Goal: Task Accomplishment & Management: Use online tool/utility

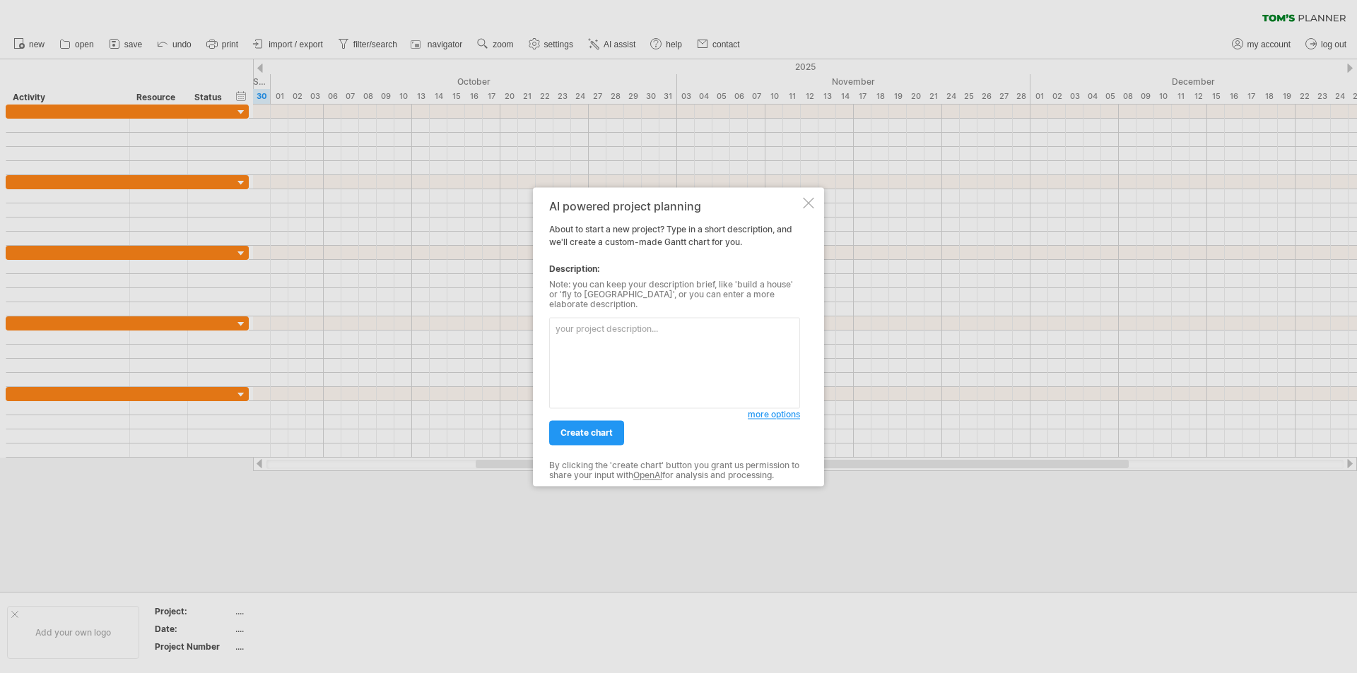
click at [606, 337] on textarea at bounding box center [674, 362] width 251 height 91
click at [553, 44] on div at bounding box center [678, 336] width 1357 height 673
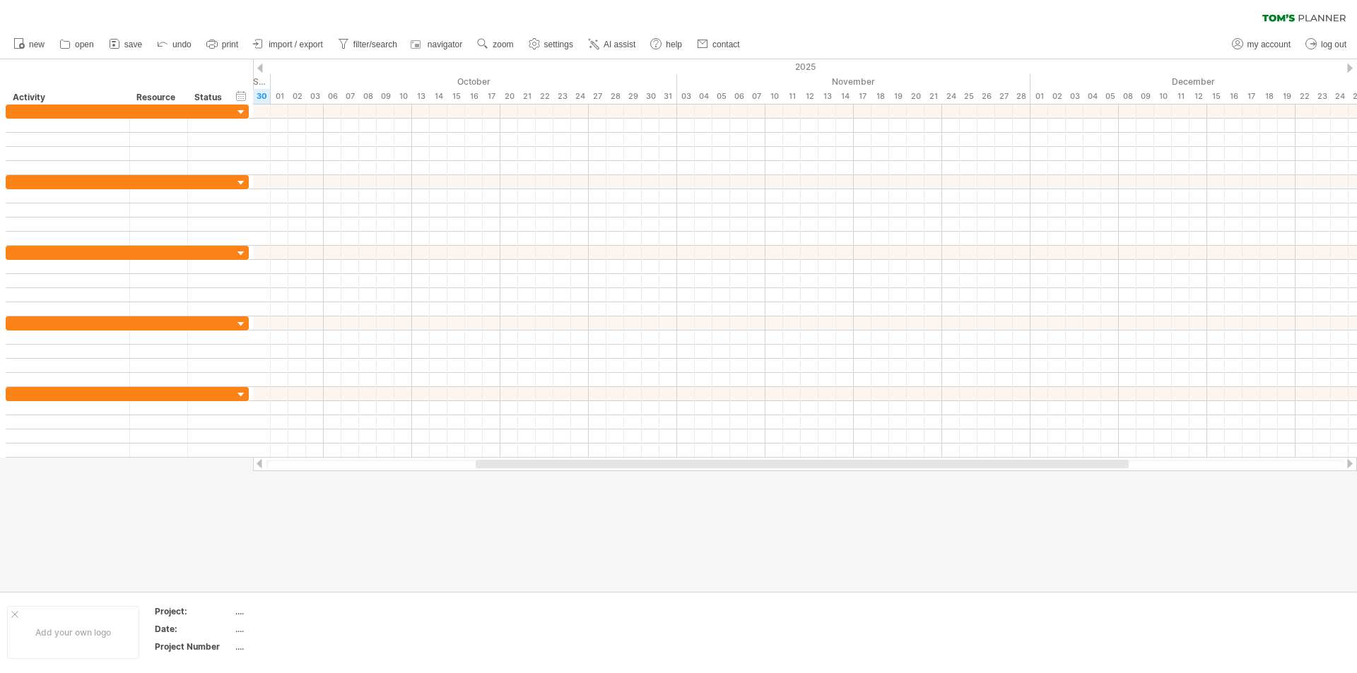
click at [553, 44] on span "settings" at bounding box center [558, 45] width 29 height 10
select select "*"
select select "**"
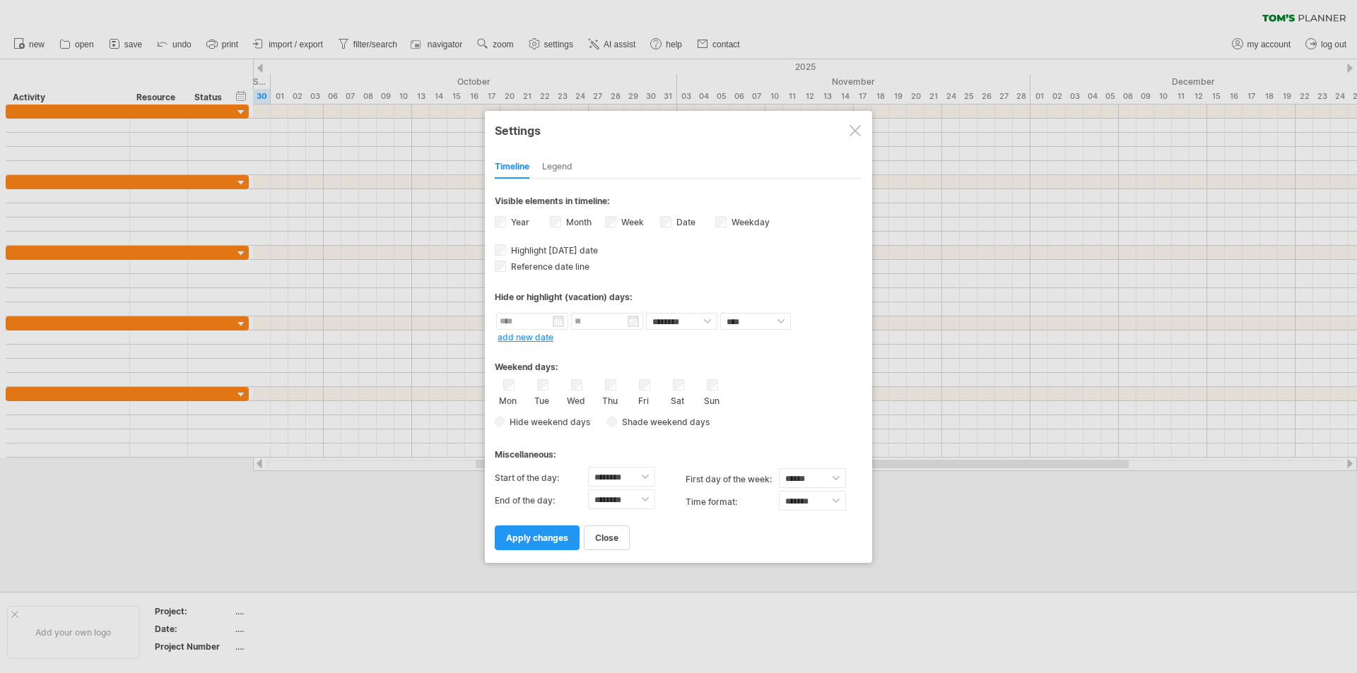
click at [392, 315] on div at bounding box center [678, 336] width 1357 height 673
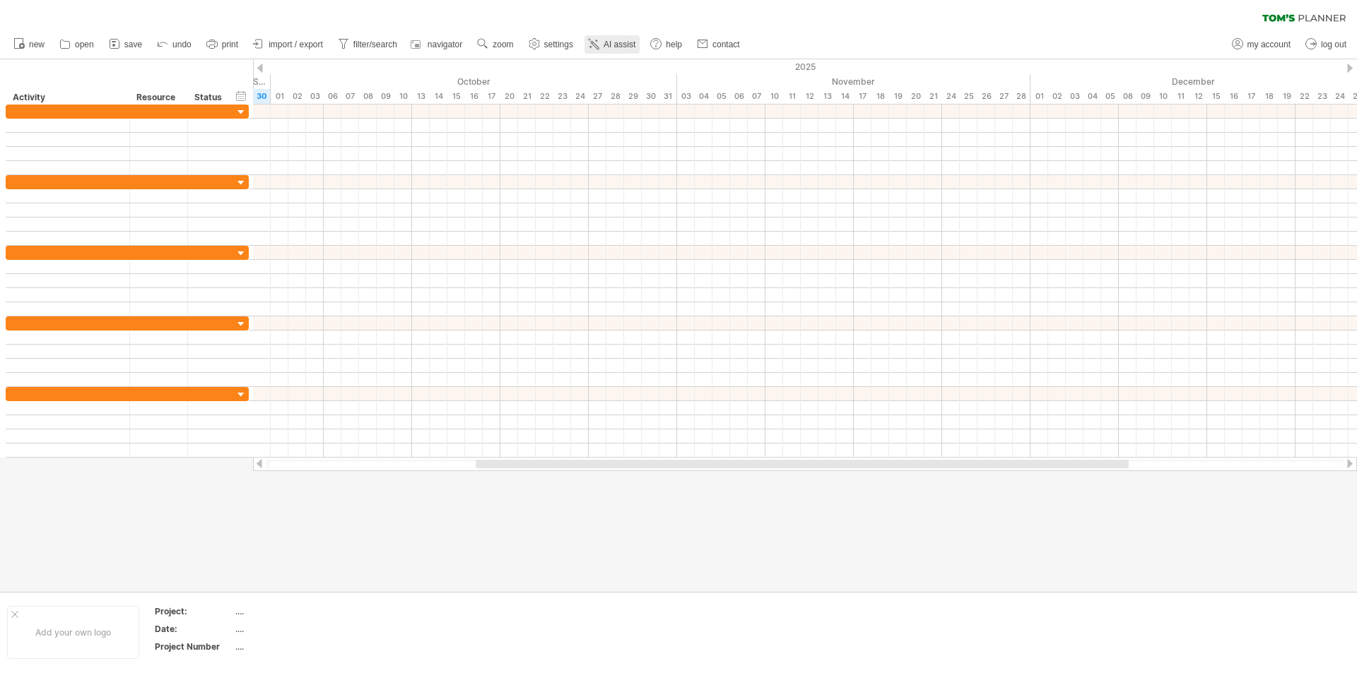
click at [596, 42] on icon at bounding box center [594, 44] width 14 height 14
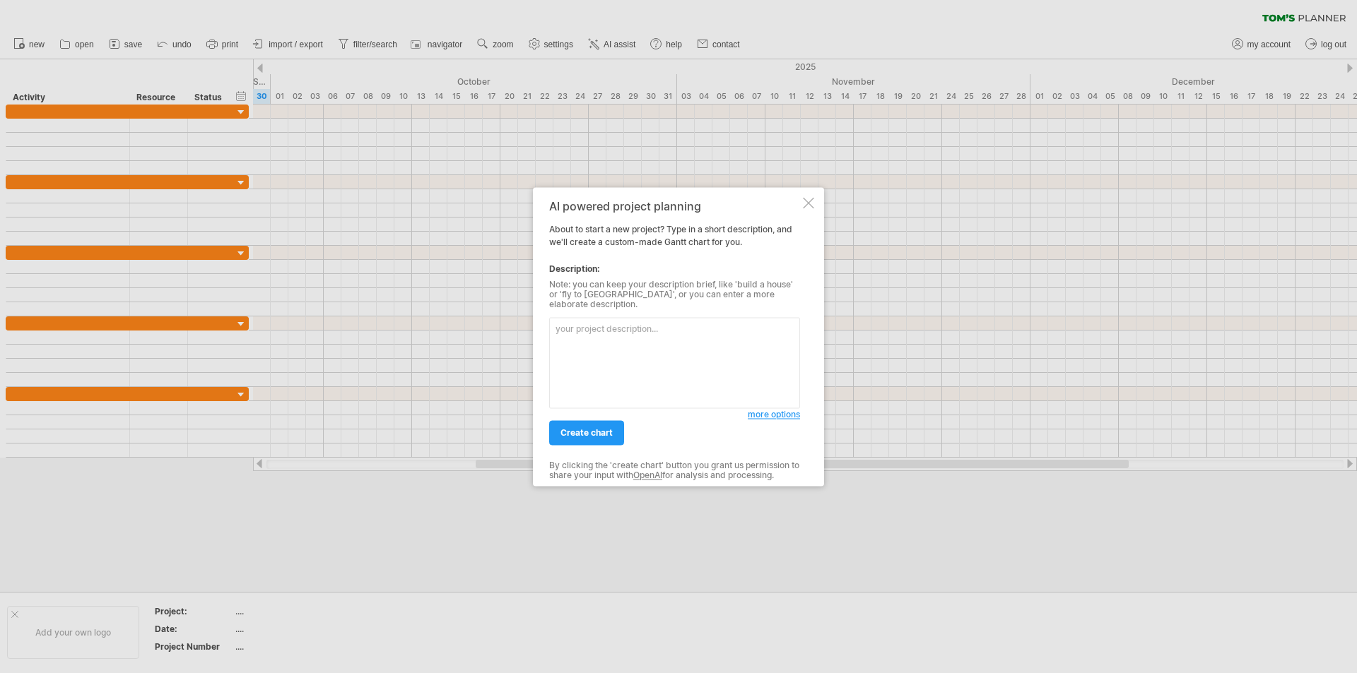
click at [601, 325] on textarea at bounding box center [674, 362] width 251 height 91
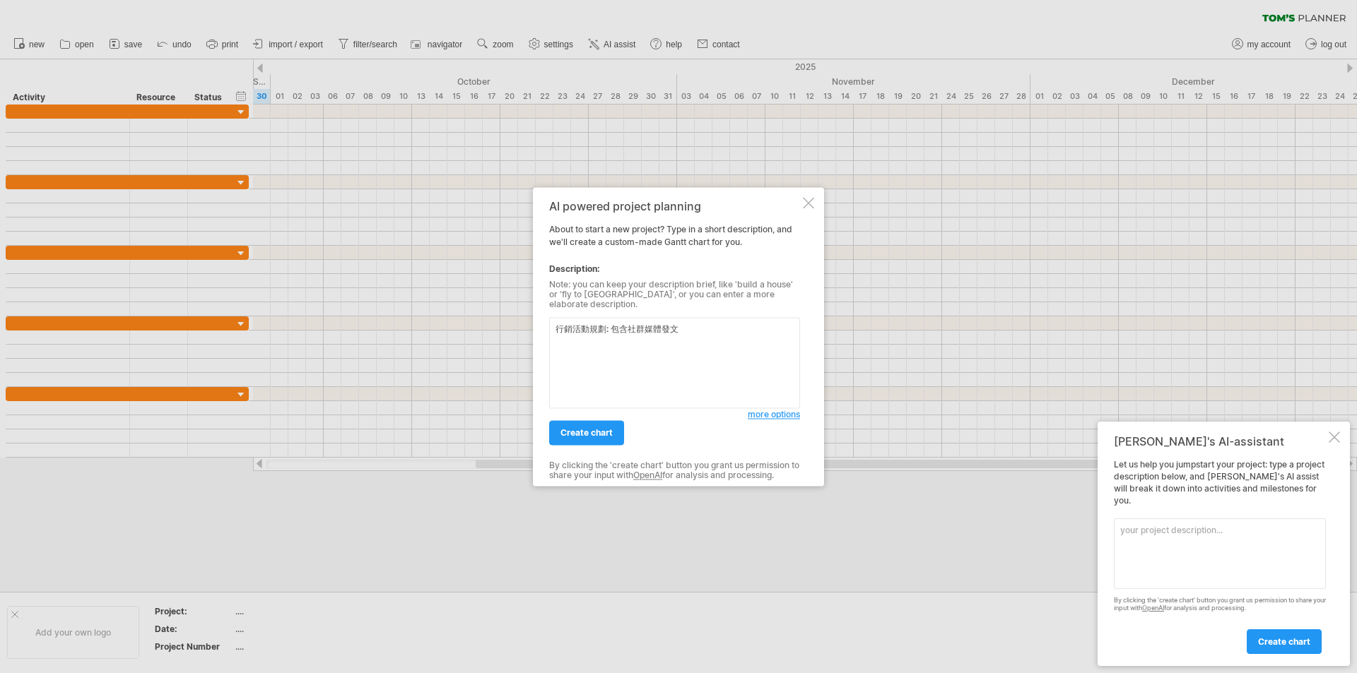
click at [703, 343] on textarea "行銷活動規劃: 包含社群媒體發文" at bounding box center [674, 362] width 251 height 91
drag, startPoint x: 696, startPoint y: 323, endPoint x: 555, endPoint y: 331, distance: 141.6
click at [555, 331] on textarea "行銷活動規劃: 包含社群媒體發文" at bounding box center [674, 362] width 251 height 91
paste textarea "L4 7/37–6/18 Ipsumdol & Sitam consect、ad EL/SE/DO ei、TEM inc、utla etdo m3、aliq、…"
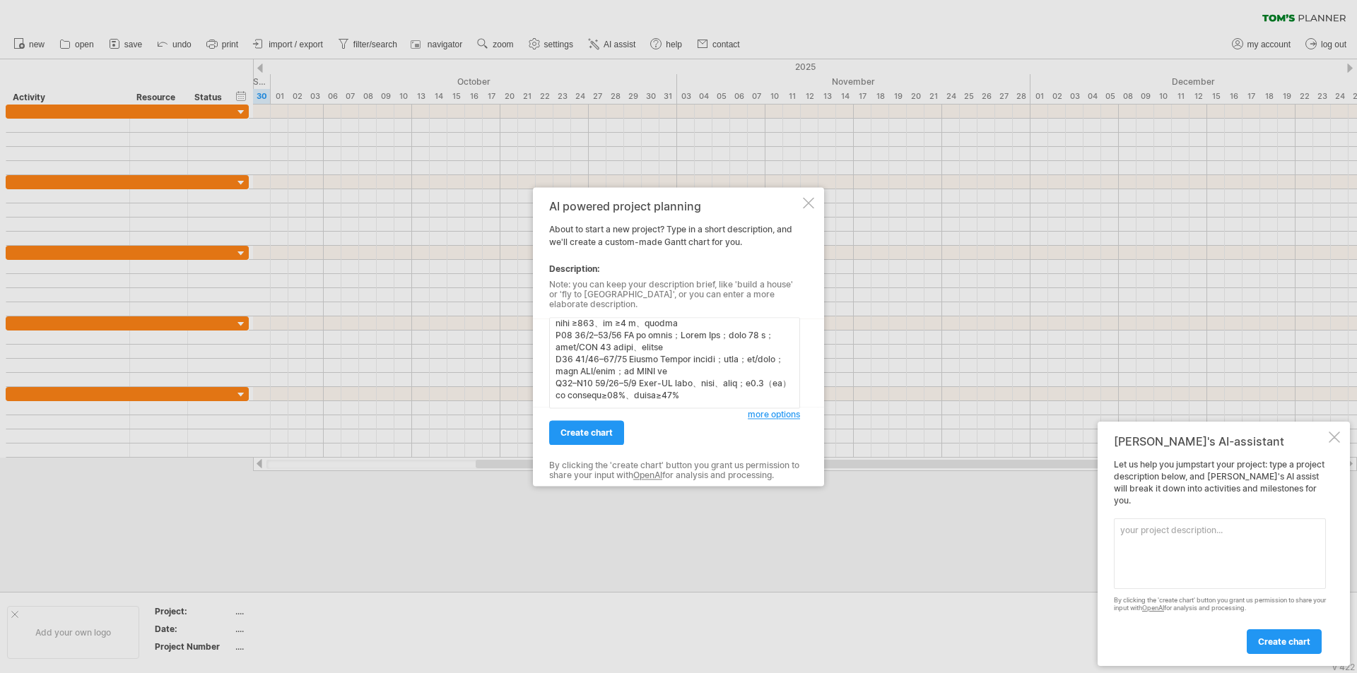
scroll to position [377, 0]
type textarea "L8 5/46–1/19 Ipsumdol & Sitam consect、ad EL/SE/DO ei、TEM inc、utla etdo m6、aliq、…"
click at [593, 428] on span "create chart" at bounding box center [586, 433] width 52 height 11
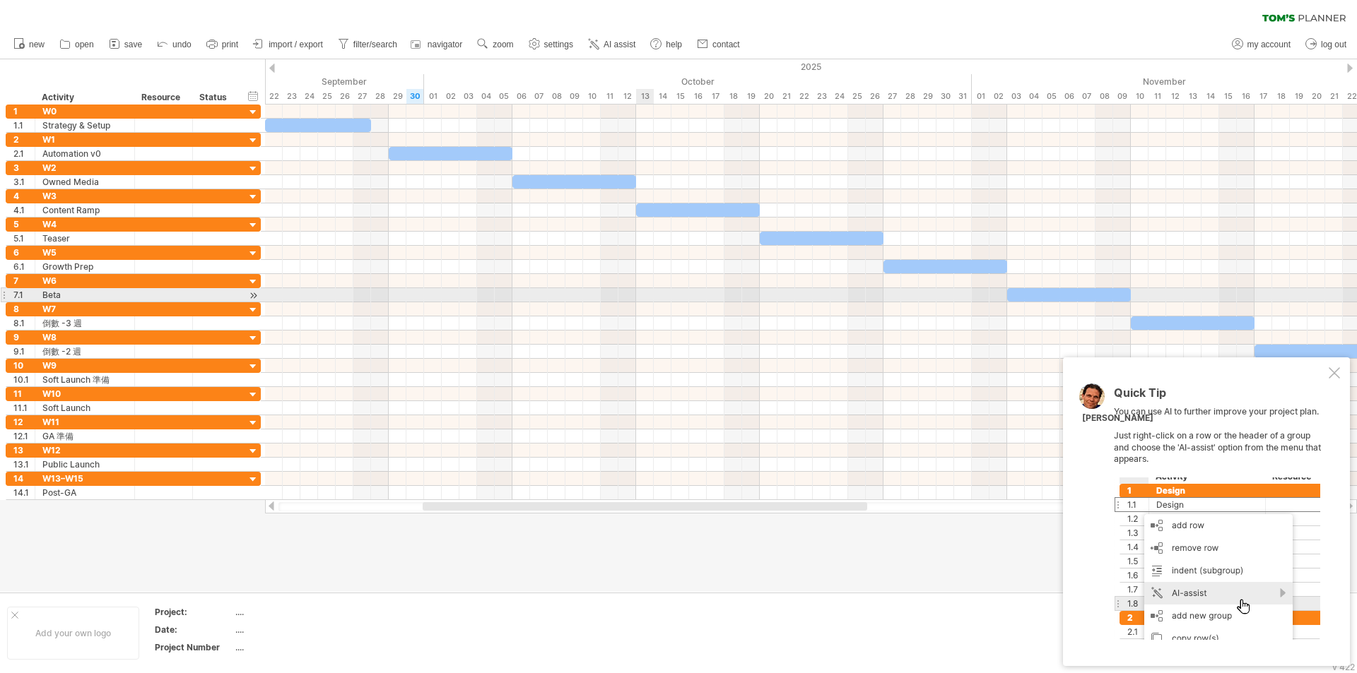
click at [642, 298] on div at bounding box center [811, 295] width 1092 height 14
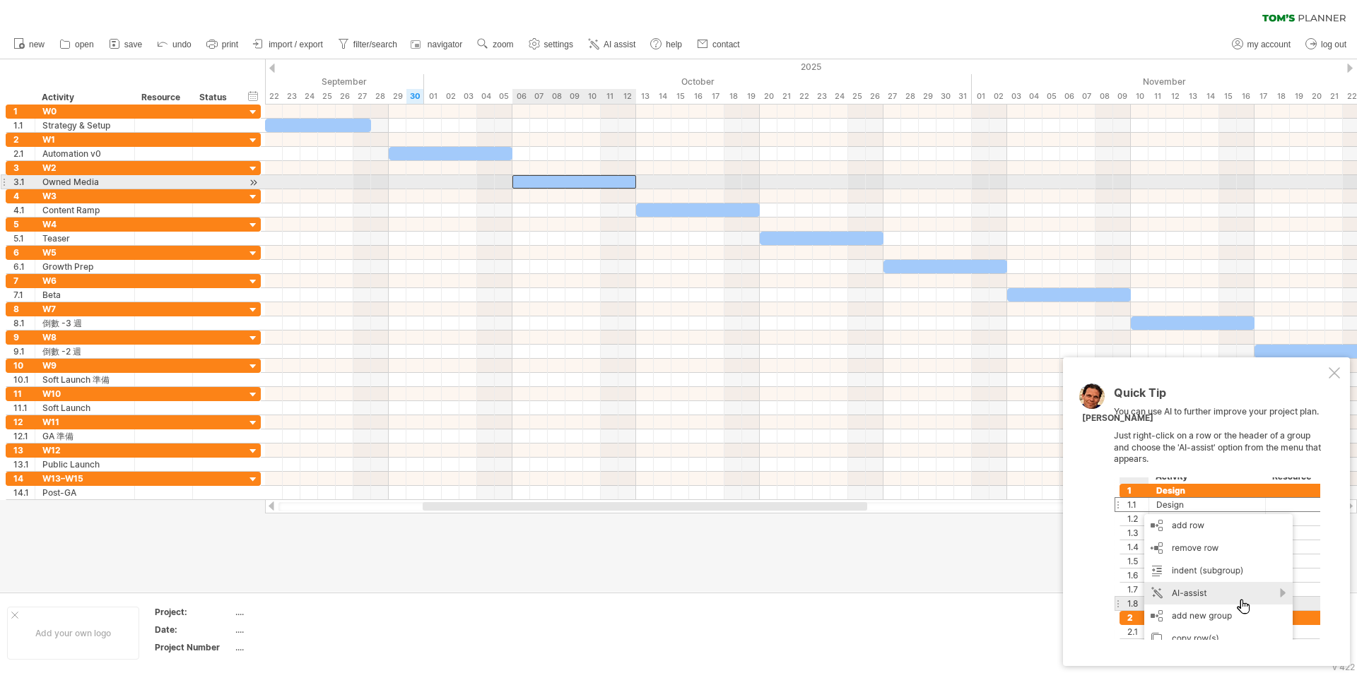
click at [617, 178] on div at bounding box center [574, 181] width 124 height 13
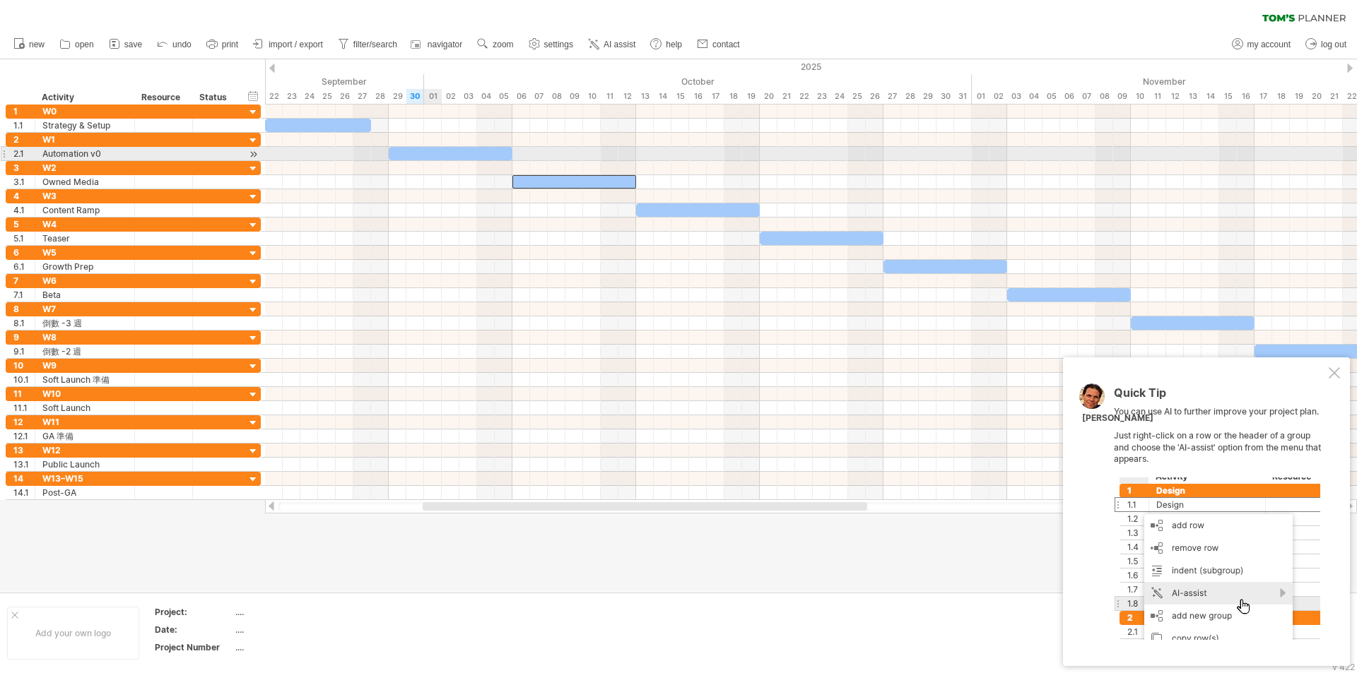
click at [435, 155] on div at bounding box center [451, 153] width 124 height 13
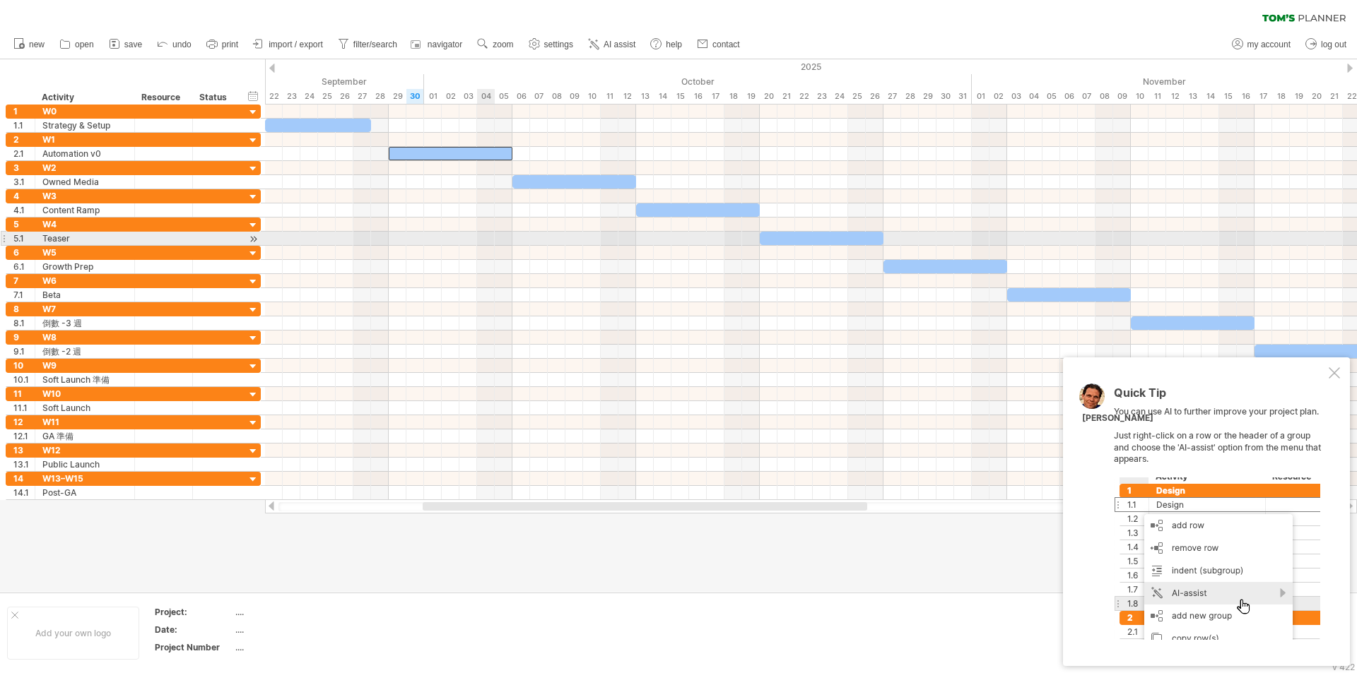
click at [493, 247] on div at bounding box center [811, 253] width 1092 height 14
click at [129, 242] on div at bounding box center [132, 239] width 7 height 14
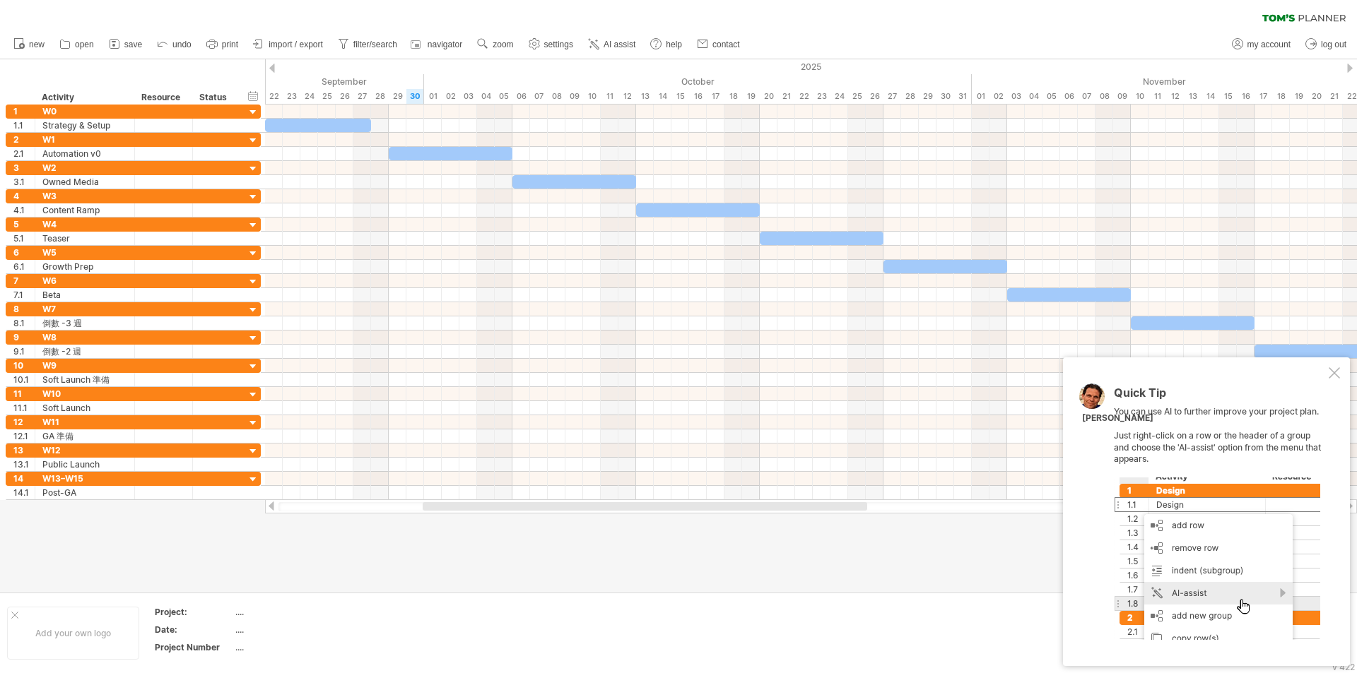
click at [1192, 530] on div at bounding box center [1217, 559] width 206 height 163
click at [1222, 628] on div at bounding box center [1217, 559] width 206 height 163
click at [1333, 372] on div at bounding box center [1334, 372] width 11 height 11
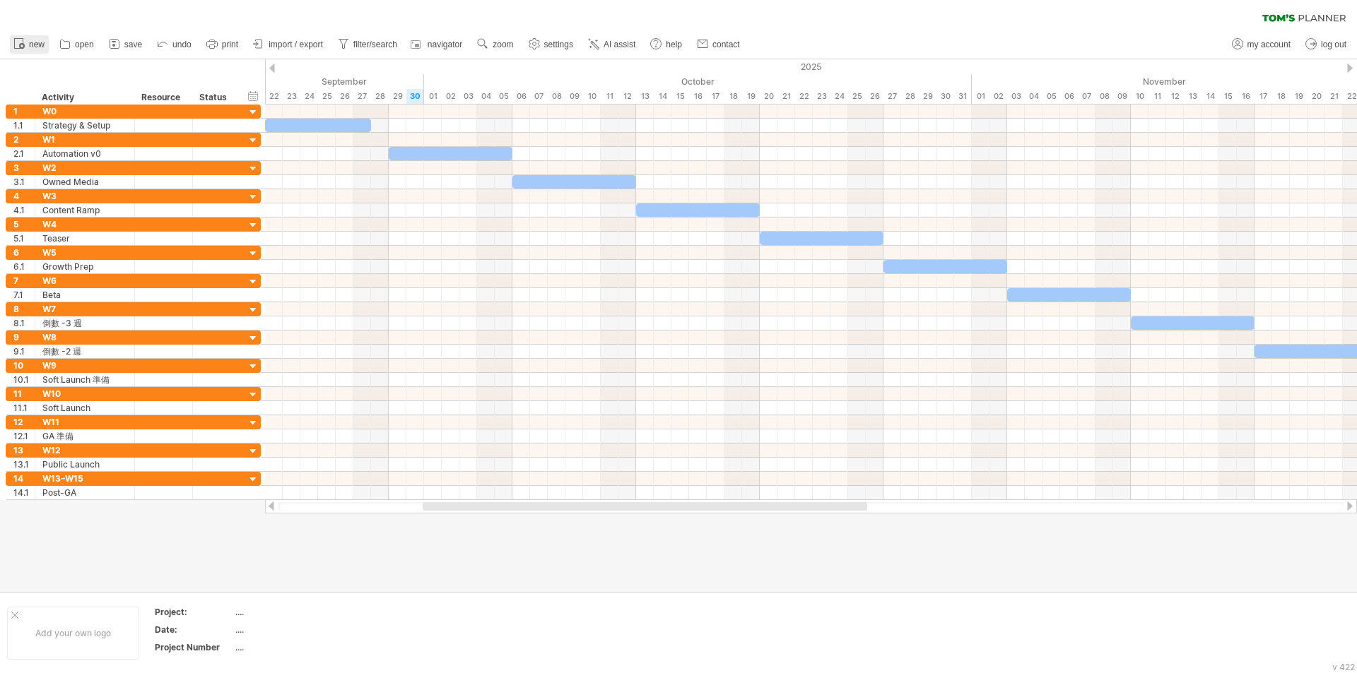
click at [18, 42] on icon at bounding box center [19, 43] width 14 height 14
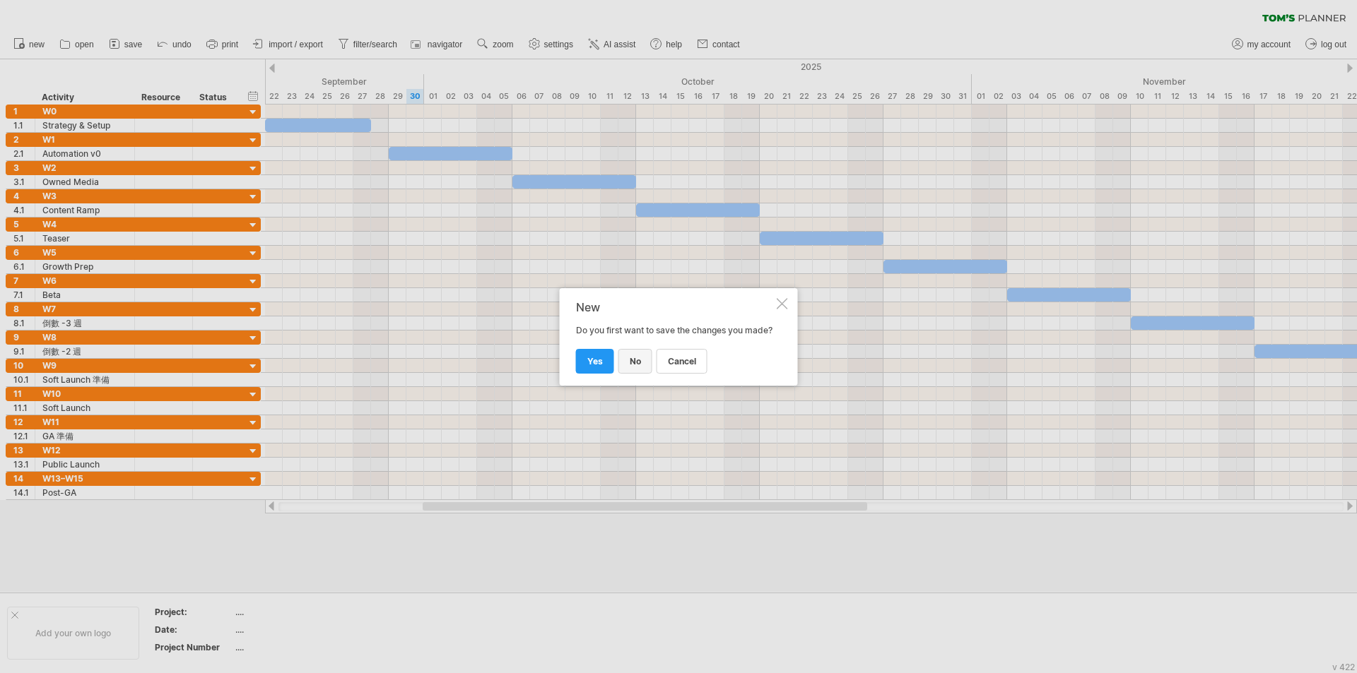
click at [637, 358] on span "no" at bounding box center [635, 361] width 11 height 11
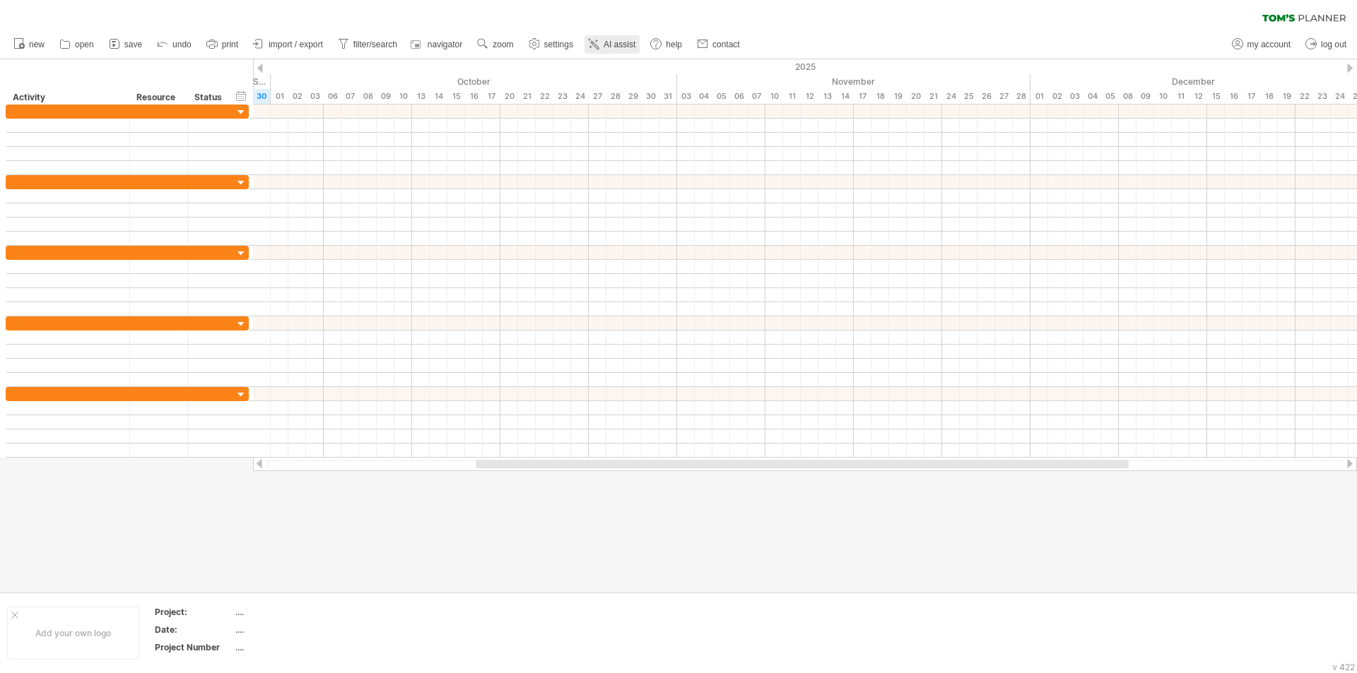
click at [616, 46] on span "AI assist" at bounding box center [619, 45] width 32 height 10
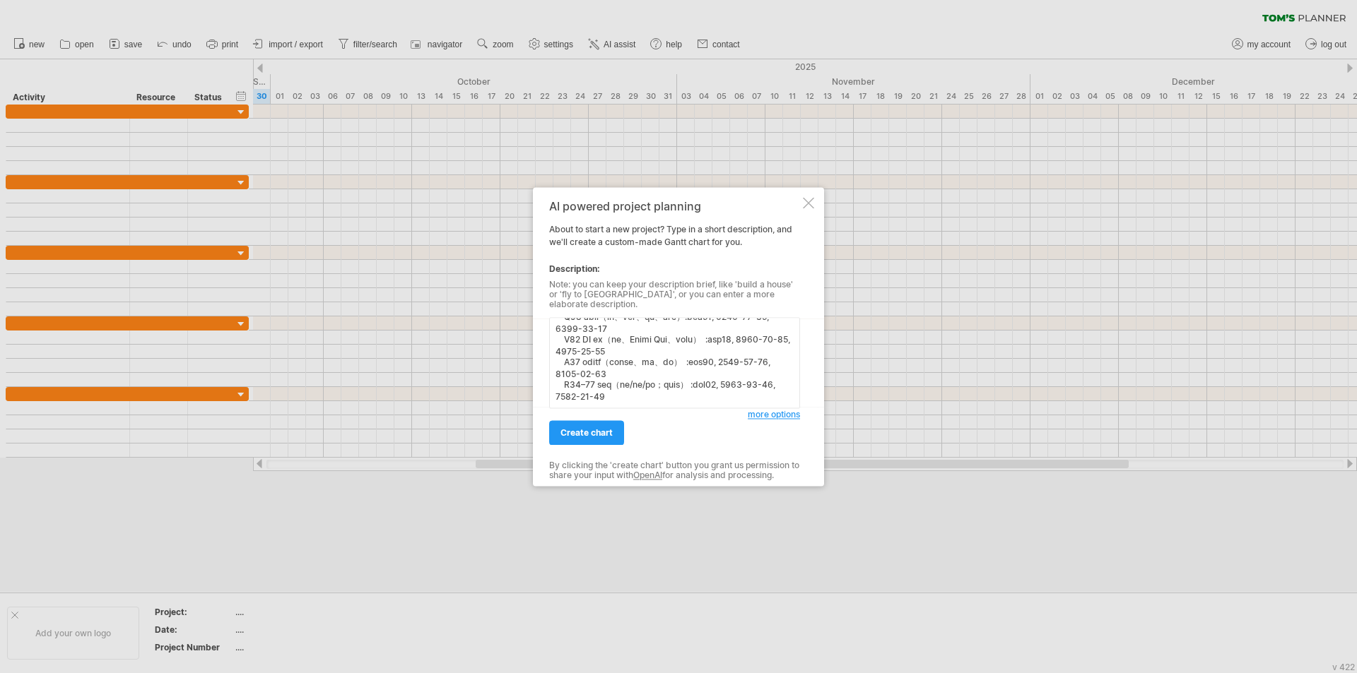
scroll to position [250, 0]
type textarea "loremip Dolorsita (co/ad) E2 sedd（ei、temp、INCi） :utl1, 4298-64-56, 0703-16-87 E…"
click at [771, 409] on span "more options" at bounding box center [774, 414] width 52 height 11
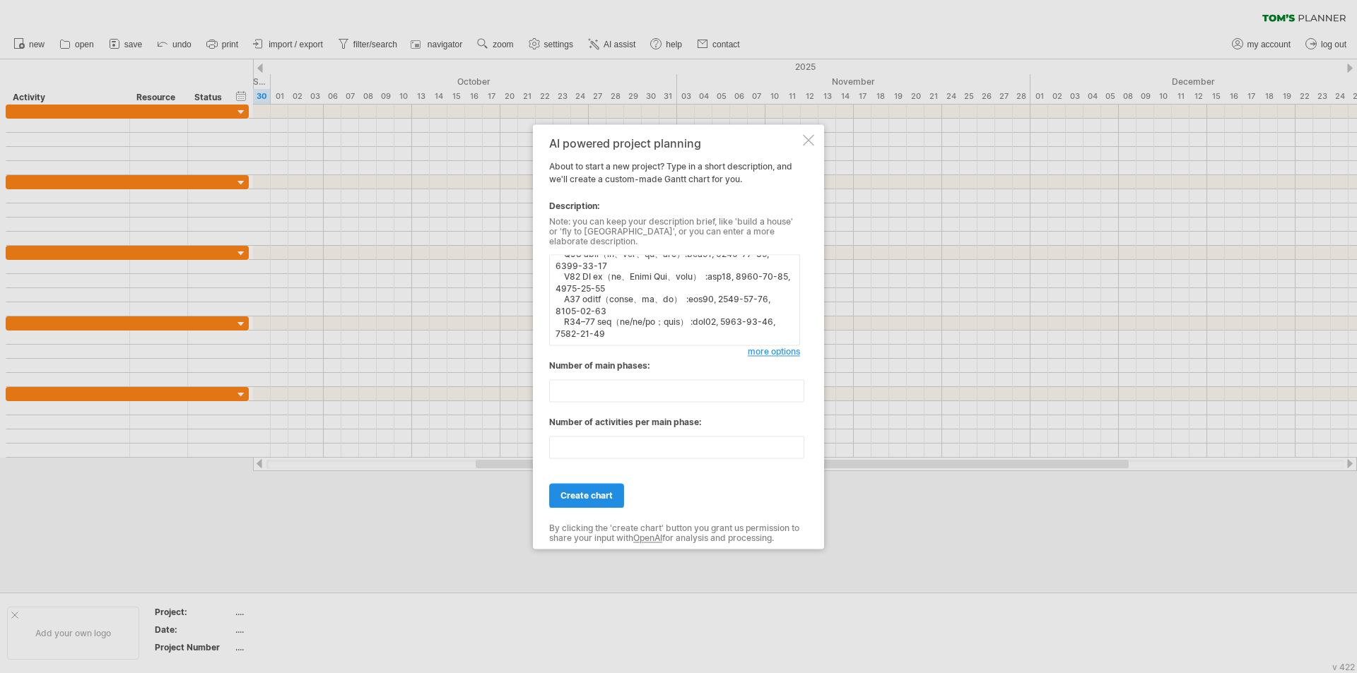
click at [600, 484] on link "create chart" at bounding box center [586, 495] width 75 height 25
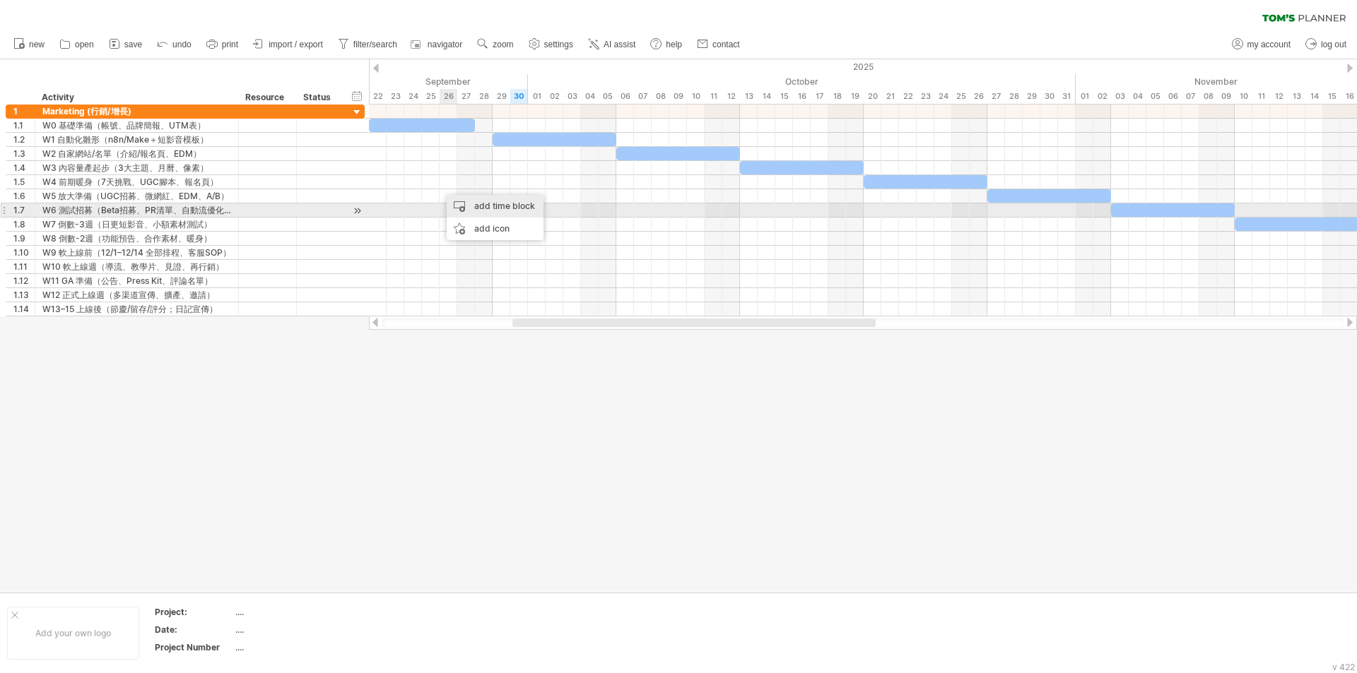
click at [481, 211] on div "add time block" at bounding box center [495, 206] width 97 height 23
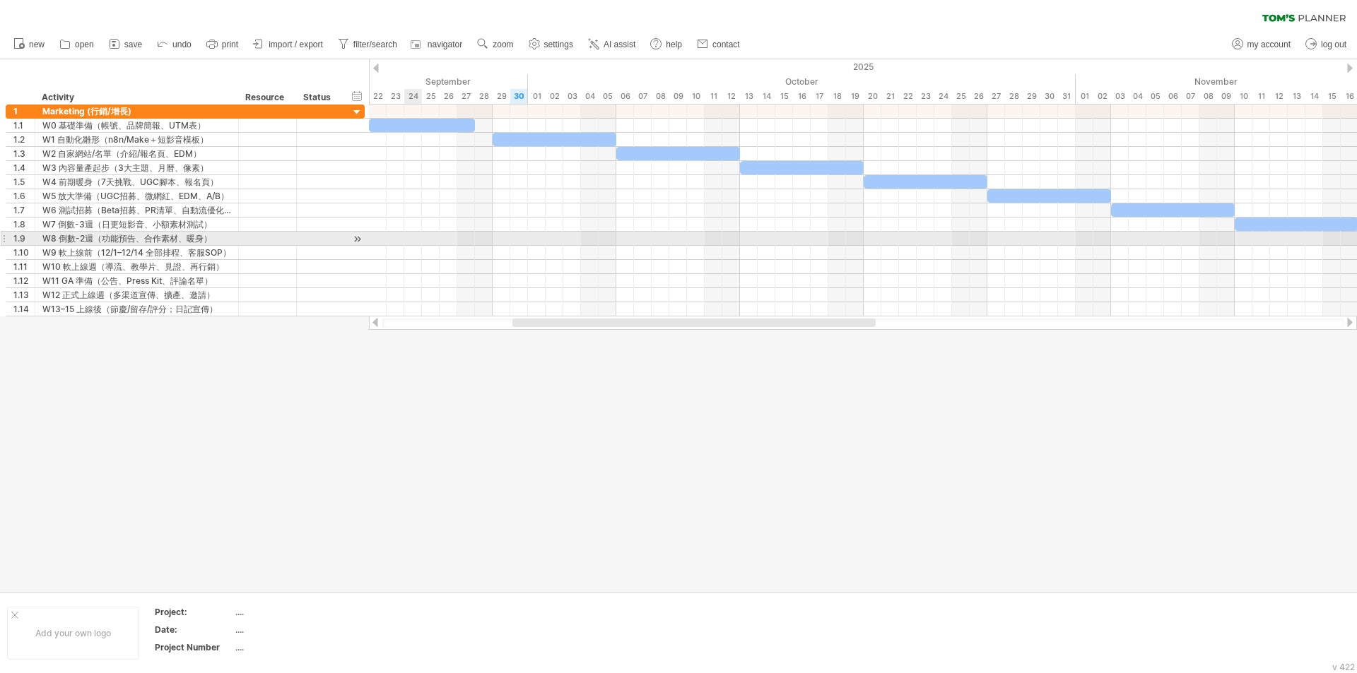
click at [417, 237] on div at bounding box center [863, 239] width 988 height 14
click at [479, 241] on div "add icon" at bounding box center [481, 245] width 97 height 23
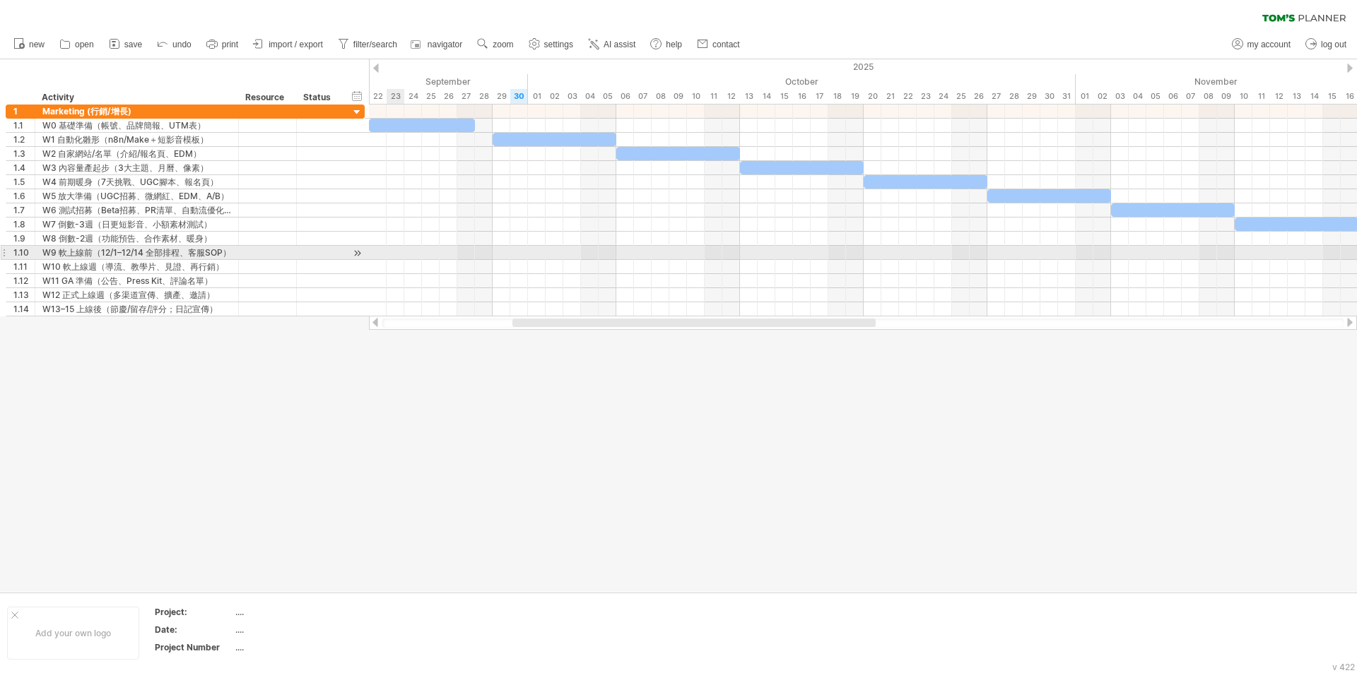
click at [396, 259] on div at bounding box center [863, 253] width 988 height 14
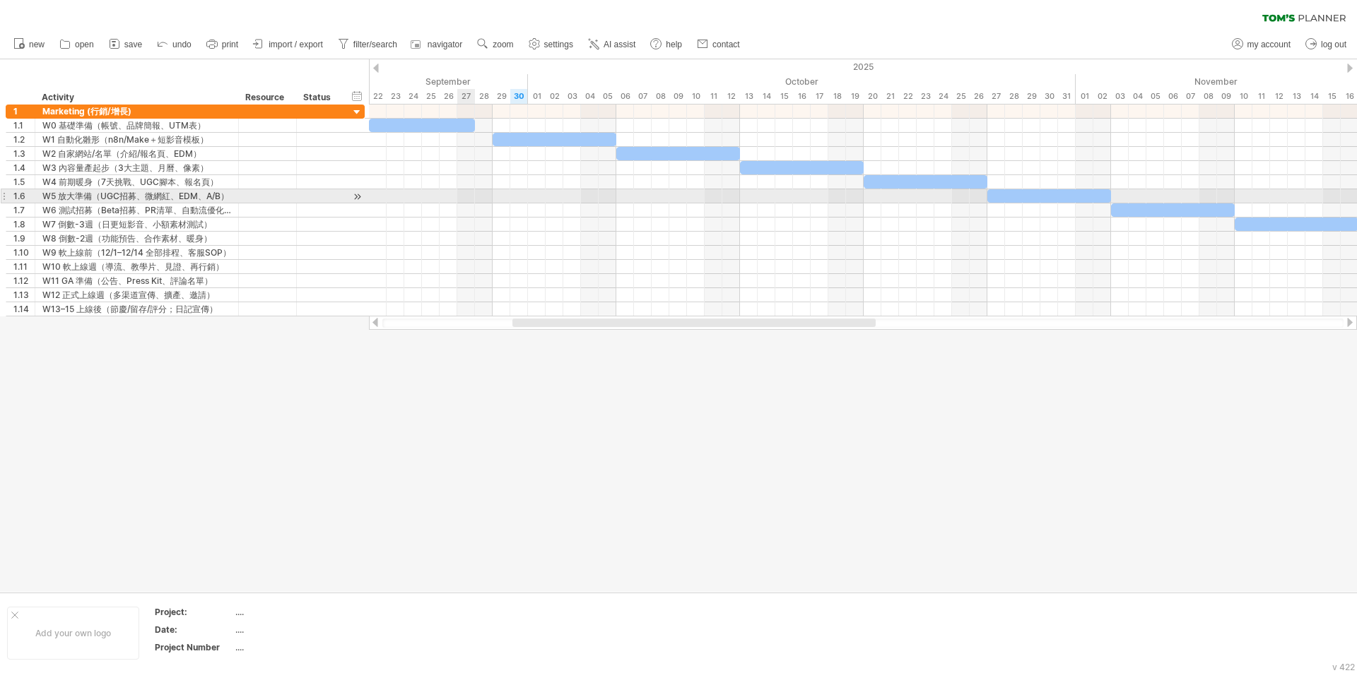
click at [471, 192] on div at bounding box center [863, 196] width 988 height 14
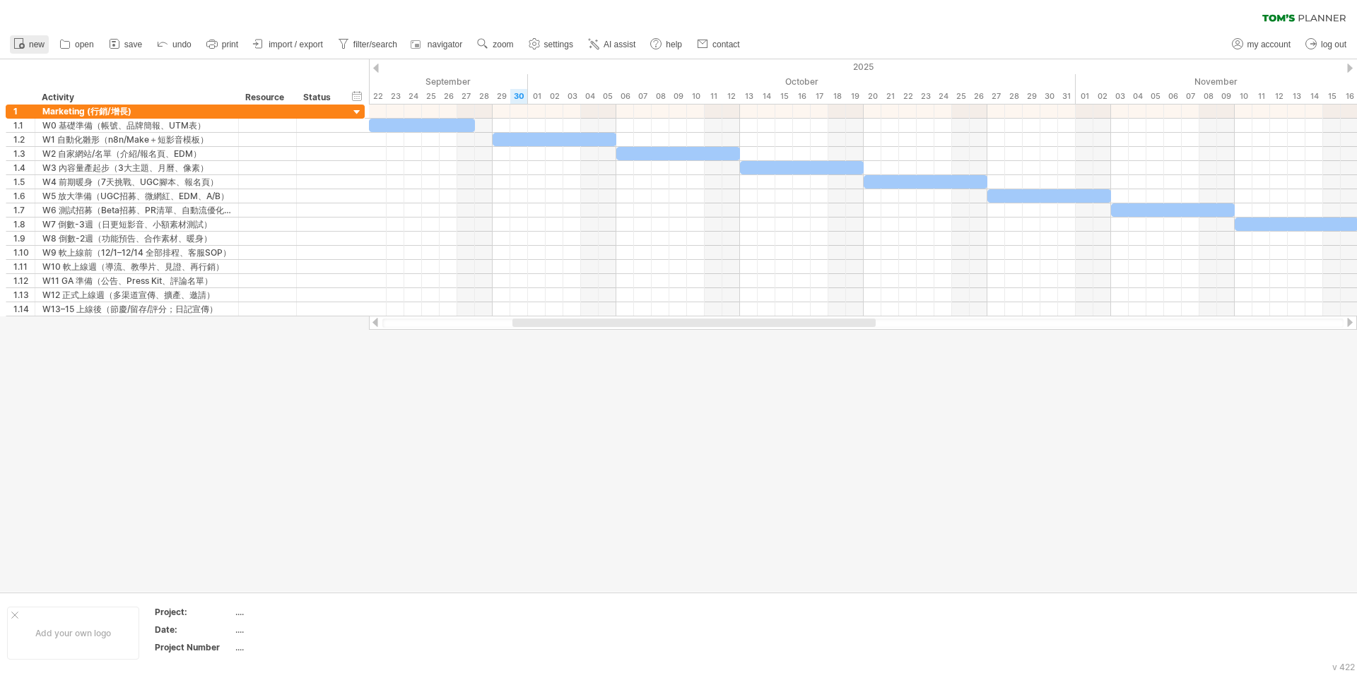
click at [33, 42] on span "new" at bounding box center [37, 45] width 16 height 10
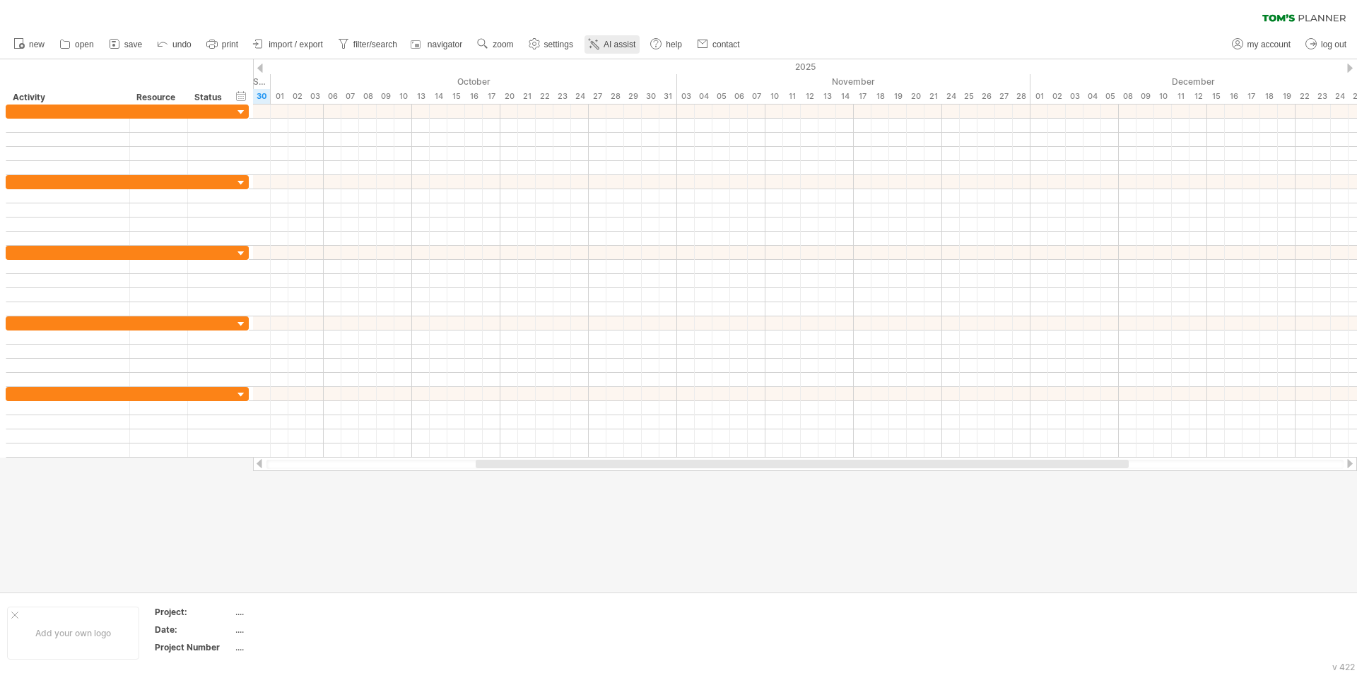
click at [617, 41] on span "AI assist" at bounding box center [619, 45] width 32 height 10
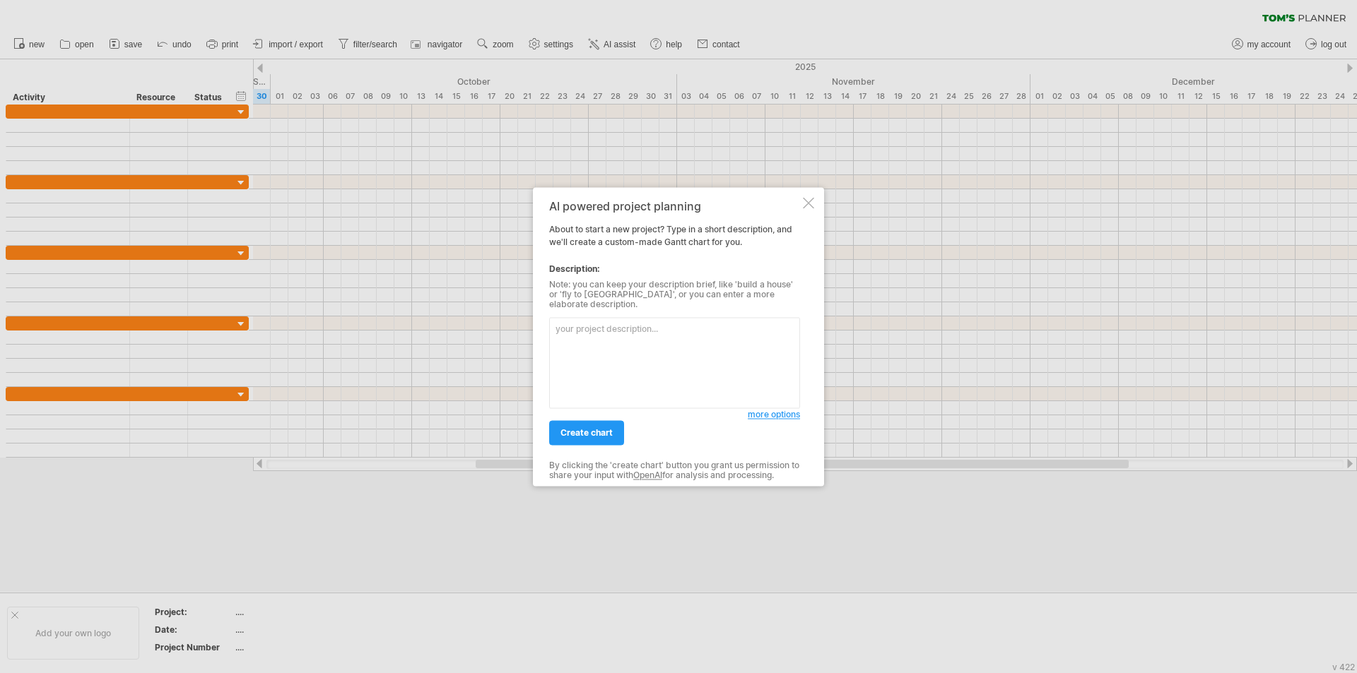
click at [598, 335] on textarea at bounding box center [674, 362] width 251 height 91
type textarea "春酒規劃，包含場地、規劃抽獎、頒獎、表演等"
click at [602, 421] on link "create chart" at bounding box center [586, 432] width 75 height 25
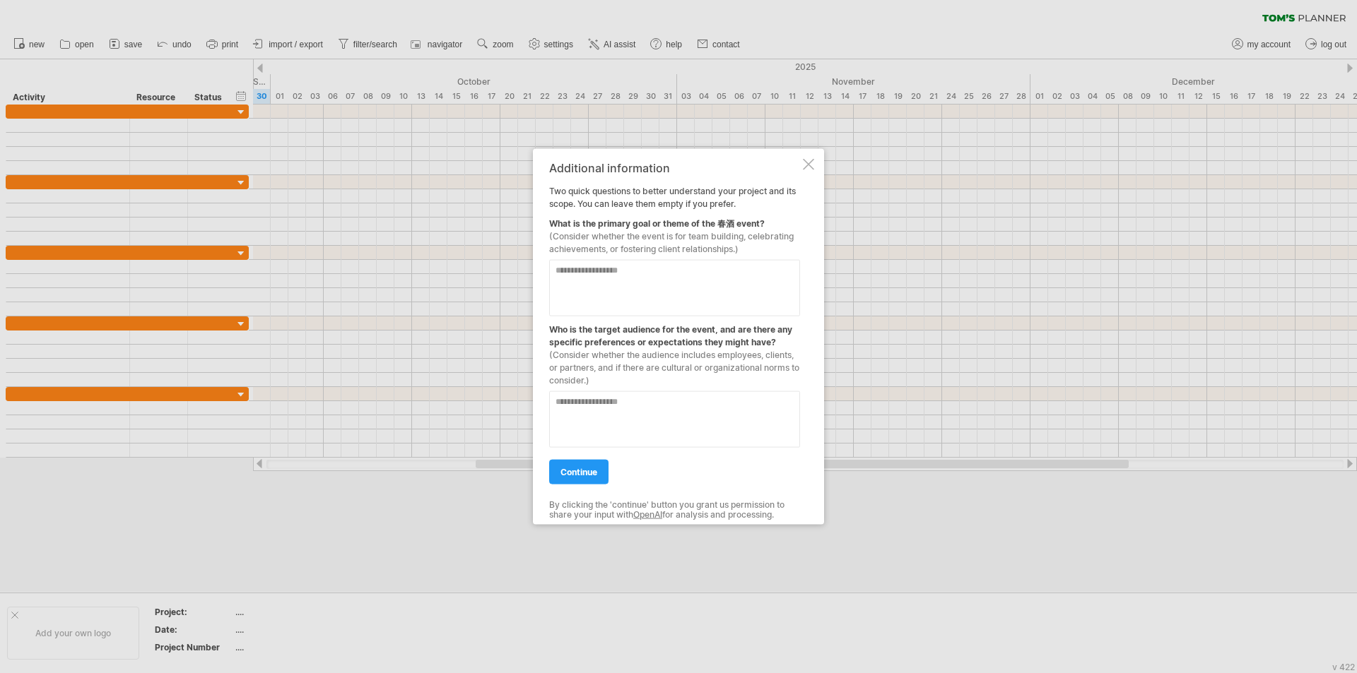
click at [646, 278] on textarea at bounding box center [674, 287] width 251 height 57
type textarea "**********"
click at [611, 372] on span "(Consider whether the audience includes employees, clients, or partners, and if…" at bounding box center [674, 367] width 250 height 36
click at [603, 408] on textarea at bounding box center [674, 419] width 251 height 57
type textarea "****"
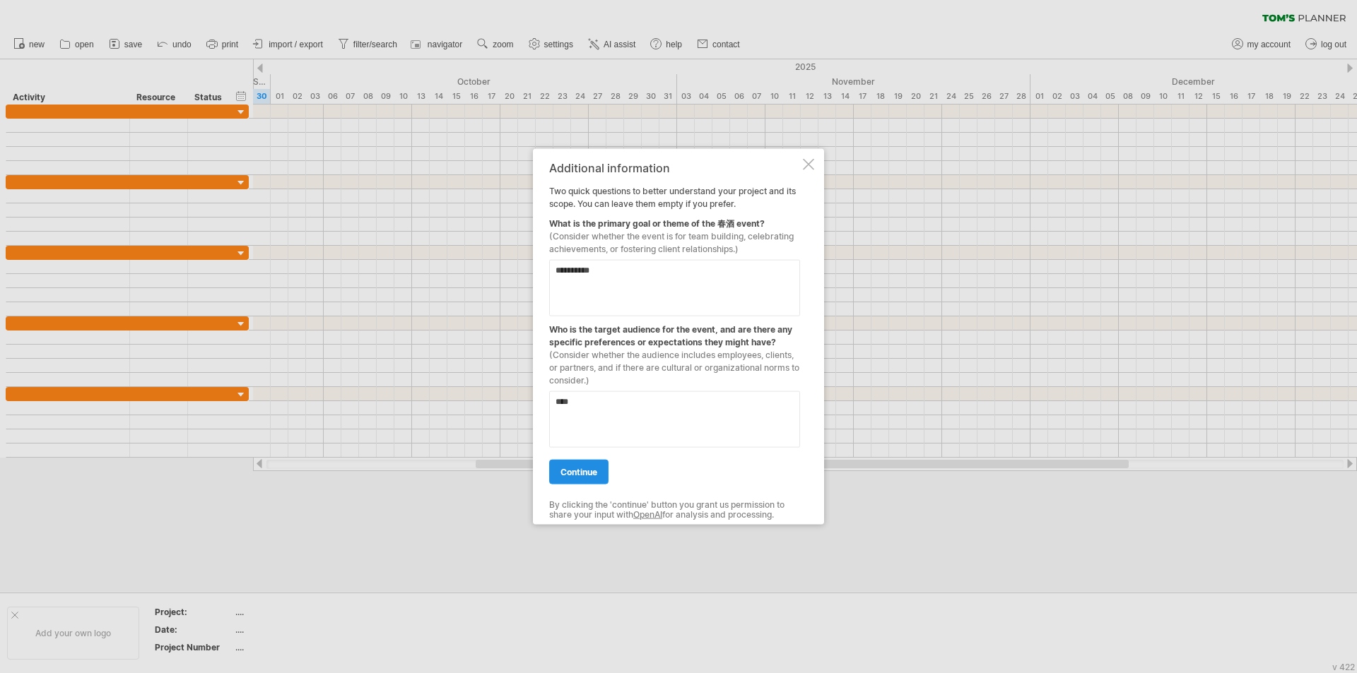
click at [587, 482] on link "continue" at bounding box center [578, 471] width 59 height 25
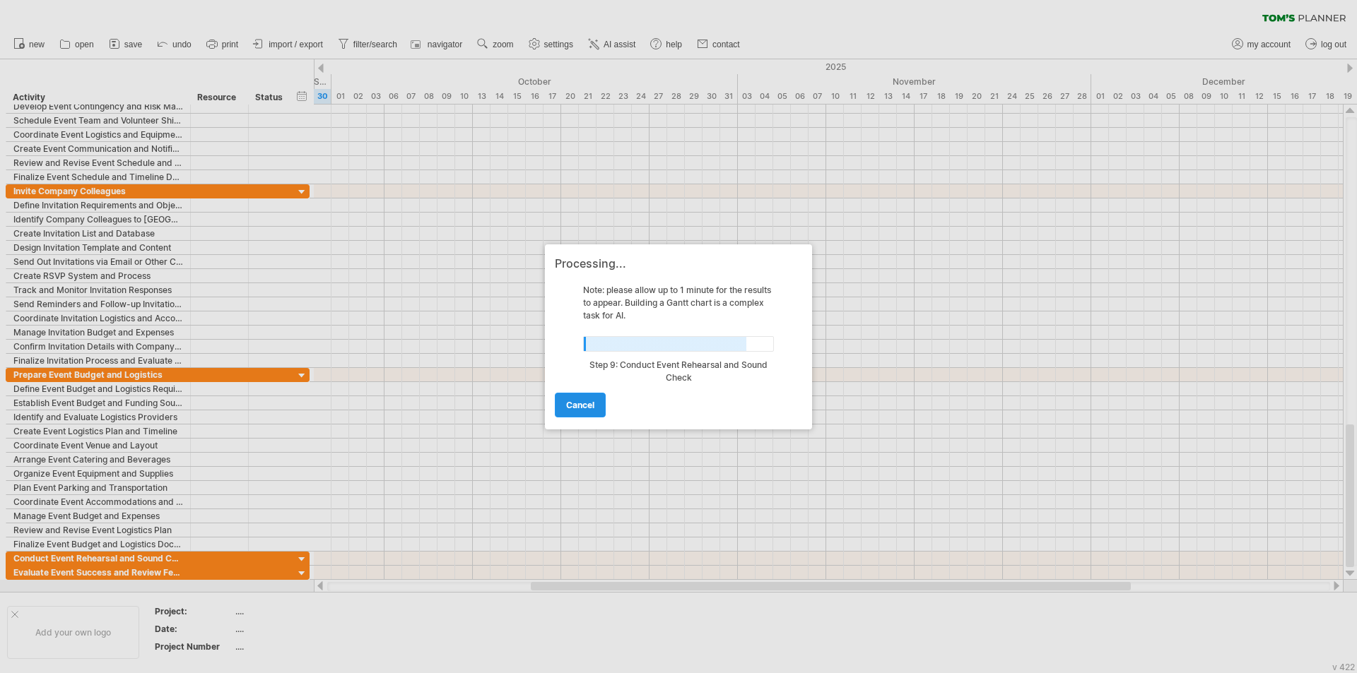
click at [594, 407] on span "cancel" at bounding box center [580, 405] width 28 height 11
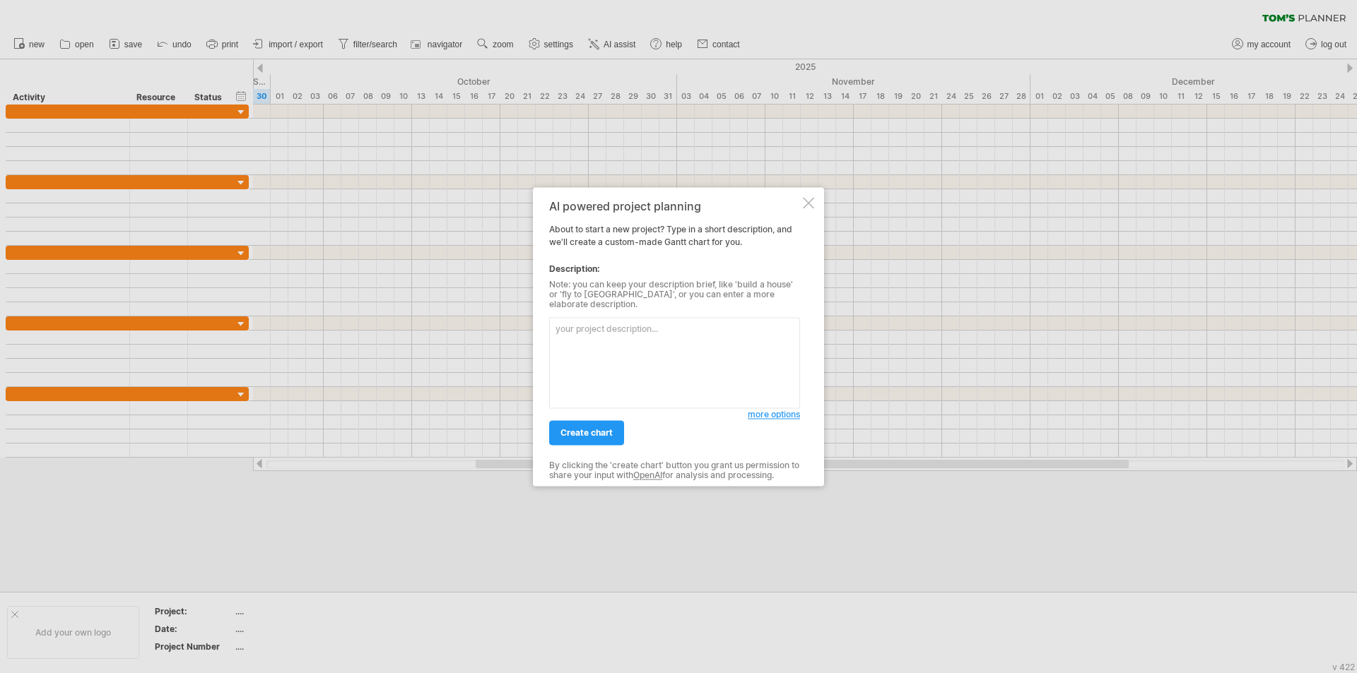
click at [806, 206] on div at bounding box center [808, 202] width 11 height 11
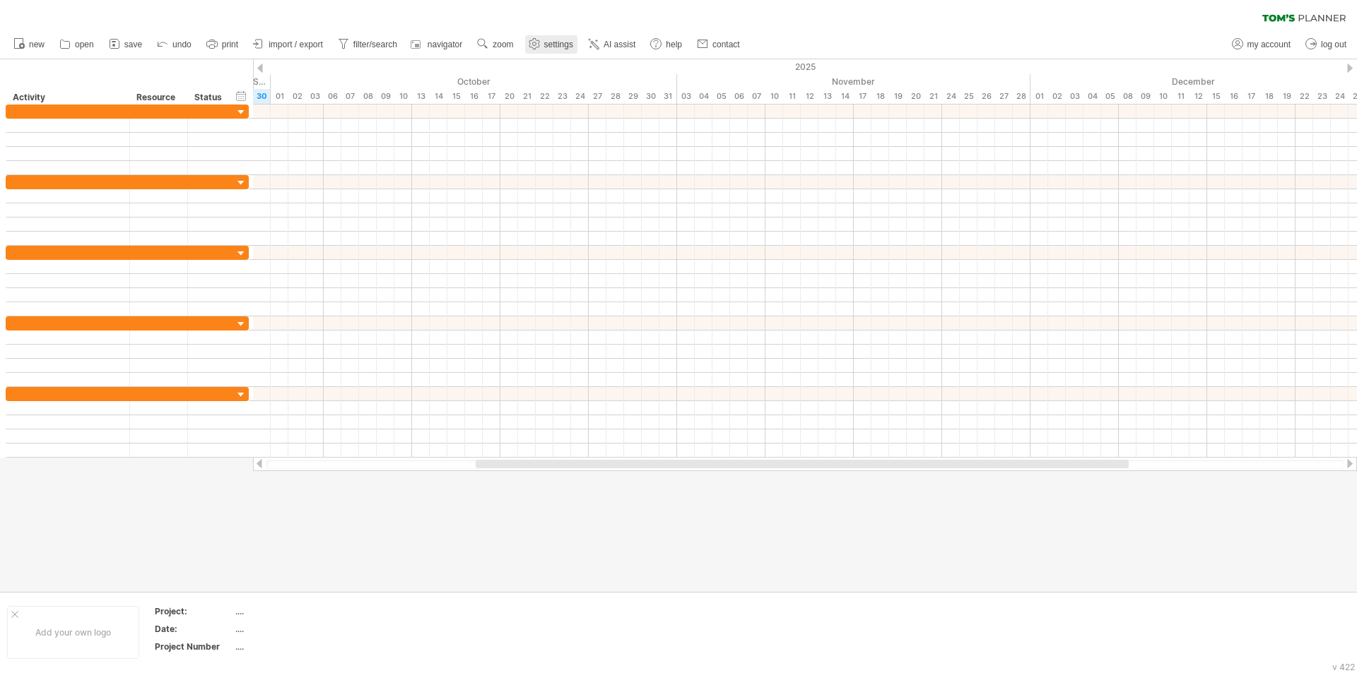
click at [551, 40] on span "settings" at bounding box center [558, 45] width 29 height 10
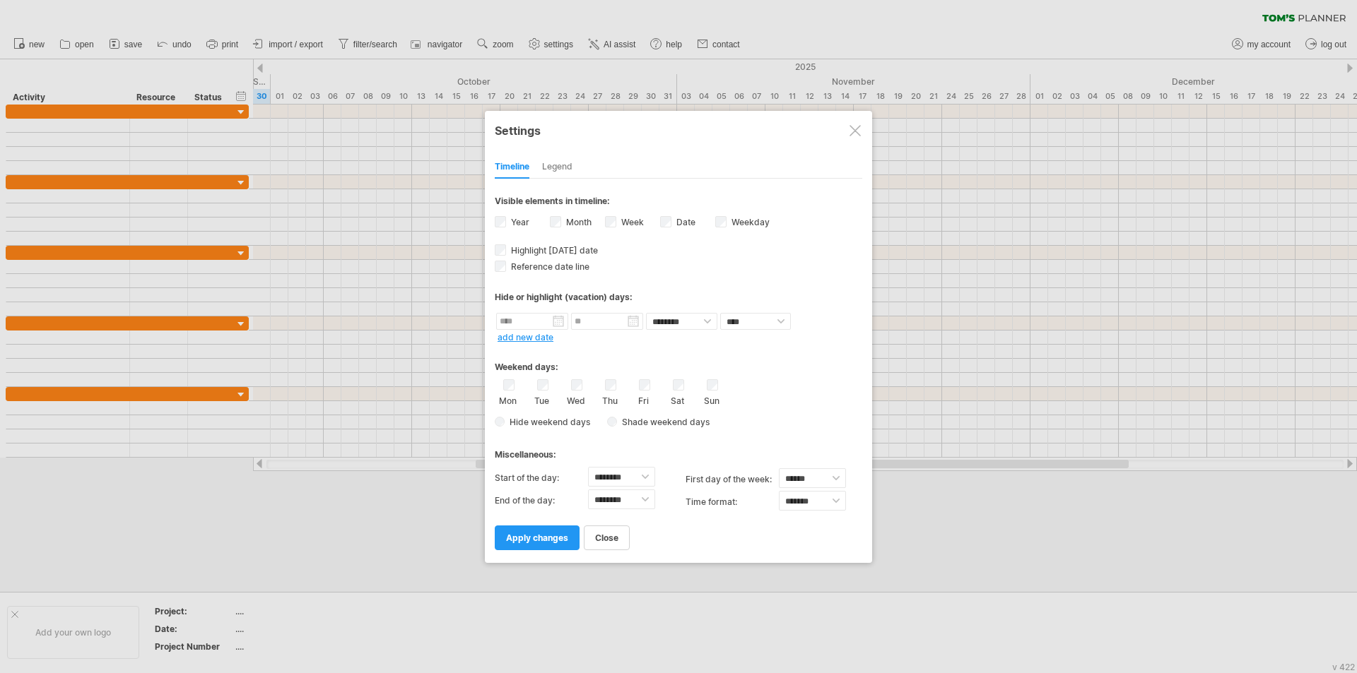
click at [565, 166] on div "Legend" at bounding box center [557, 167] width 30 height 23
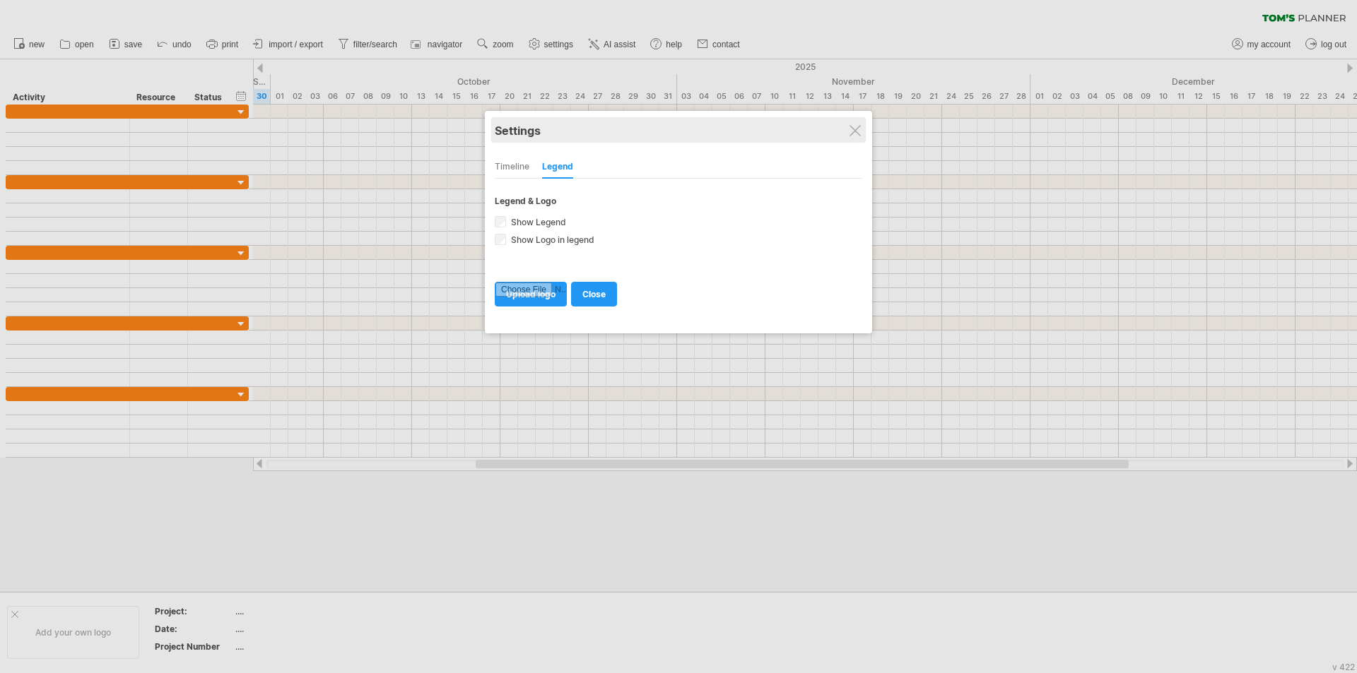
click at [862, 129] on div "Settings" at bounding box center [678, 129] width 367 height 25
click at [1266, 50] on div at bounding box center [678, 336] width 1357 height 673
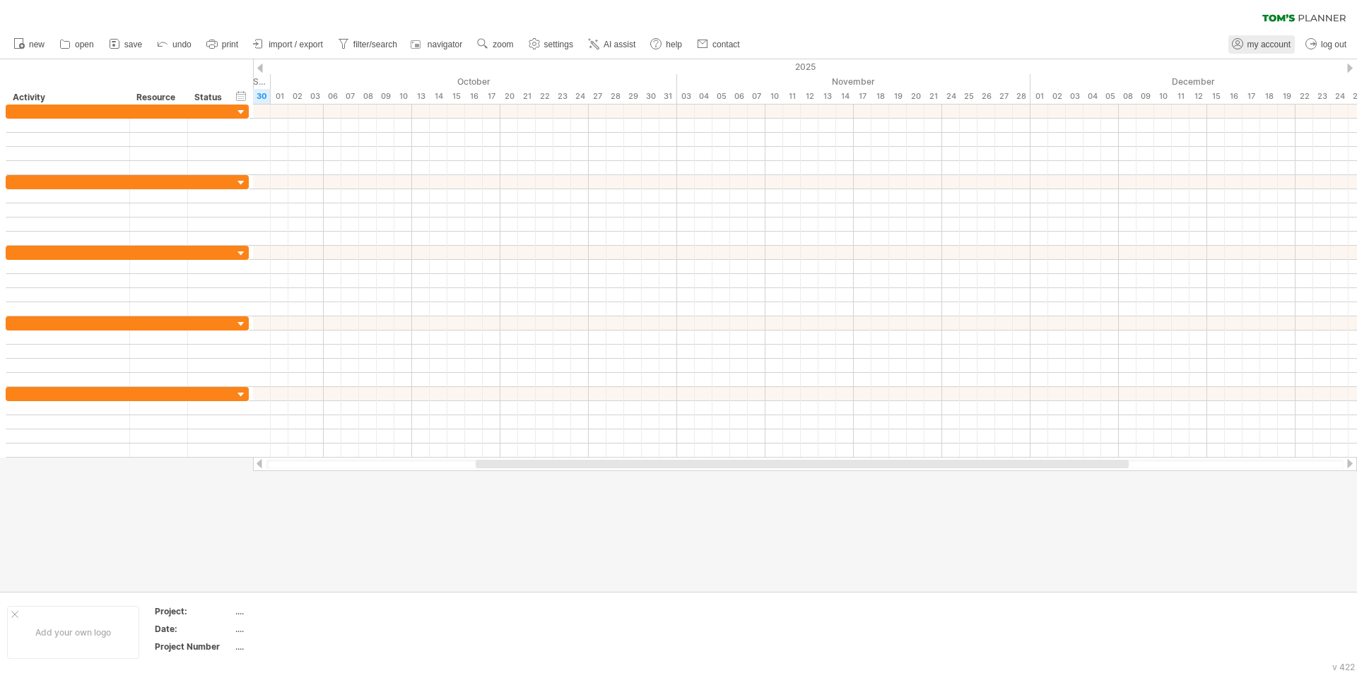
click at [1264, 43] on span "my account" at bounding box center [1268, 45] width 43 height 10
type input "**********"
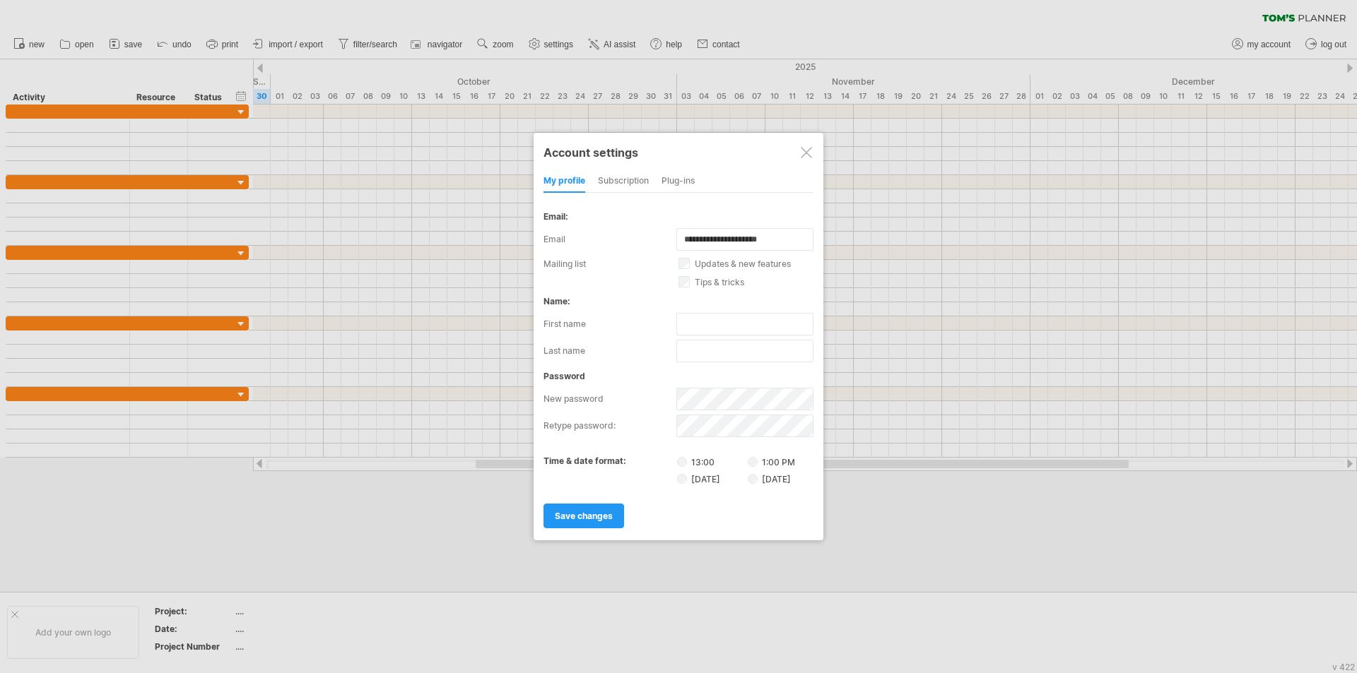
click at [634, 179] on div "subscription" at bounding box center [623, 181] width 51 height 23
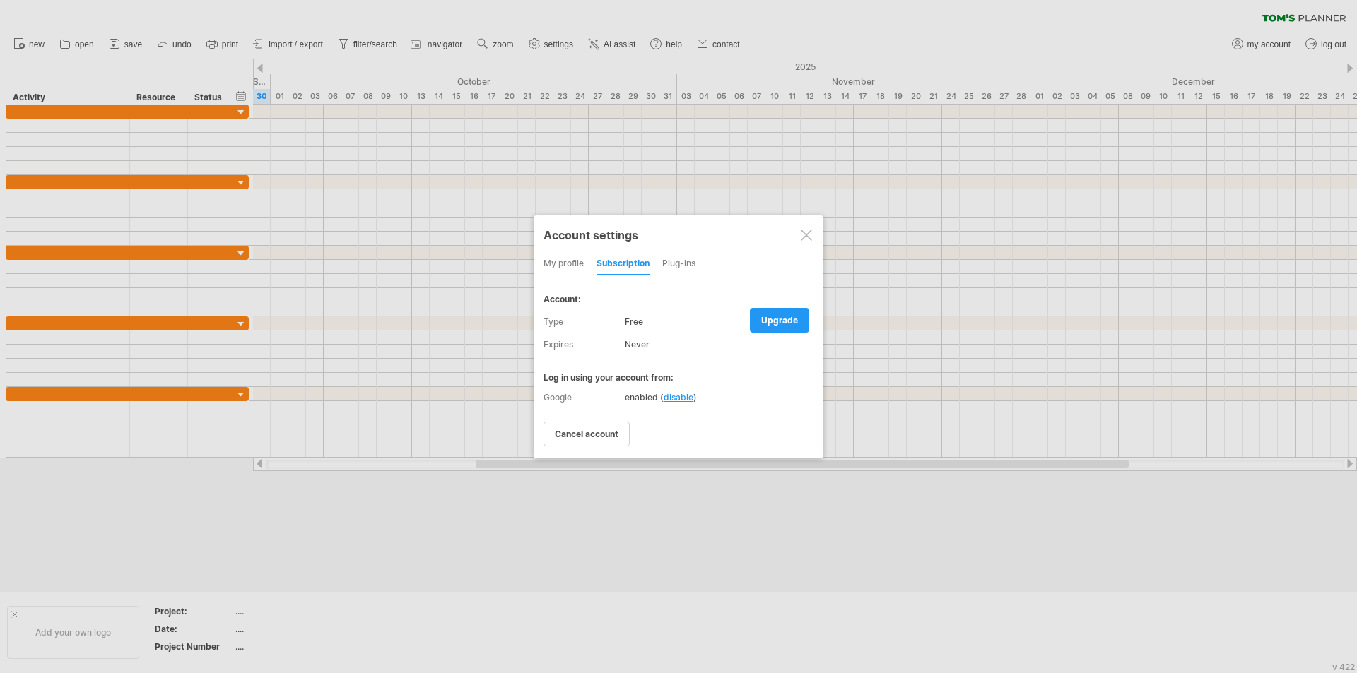
click at [681, 261] on div "Plug-ins" at bounding box center [678, 264] width 33 height 23
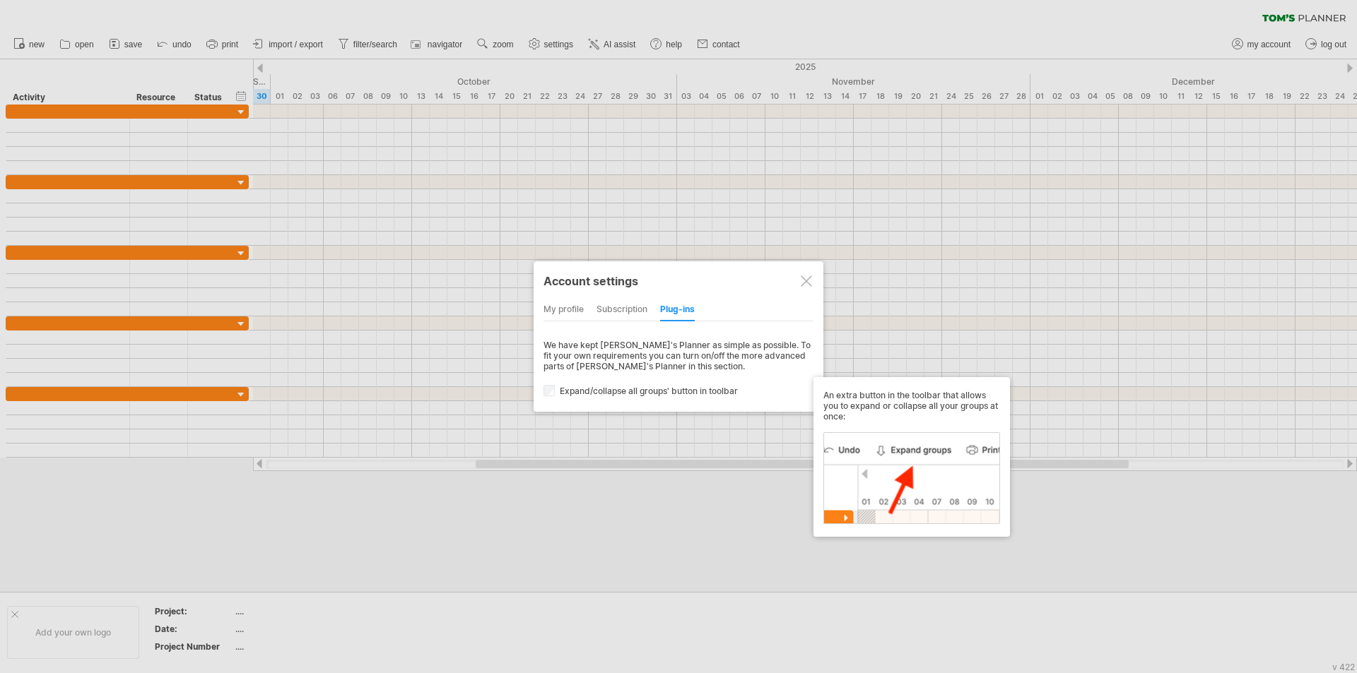
click at [864, 237] on div at bounding box center [678, 336] width 1357 height 673
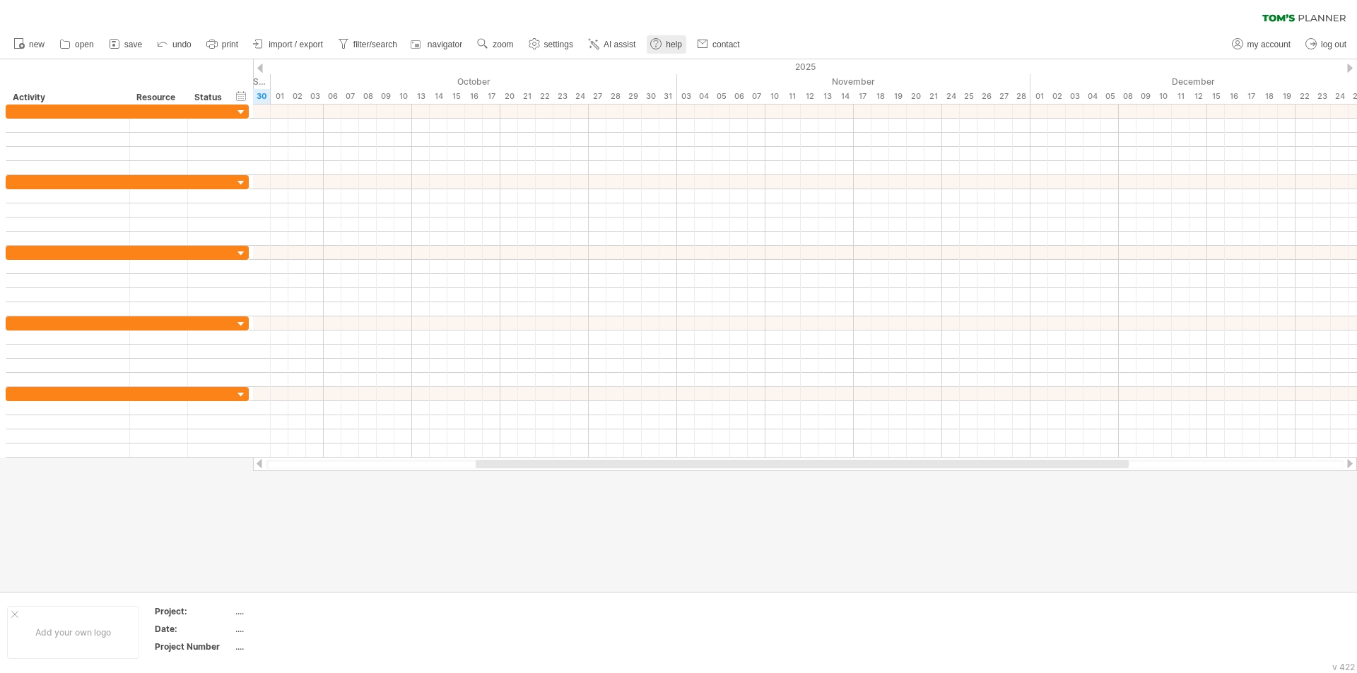
click at [676, 45] on span "help" at bounding box center [674, 45] width 16 height 10
click at [457, 18] on div "clear filter reapply filter" at bounding box center [678, 15] width 1357 height 30
click at [598, 46] on icon at bounding box center [594, 44] width 14 height 14
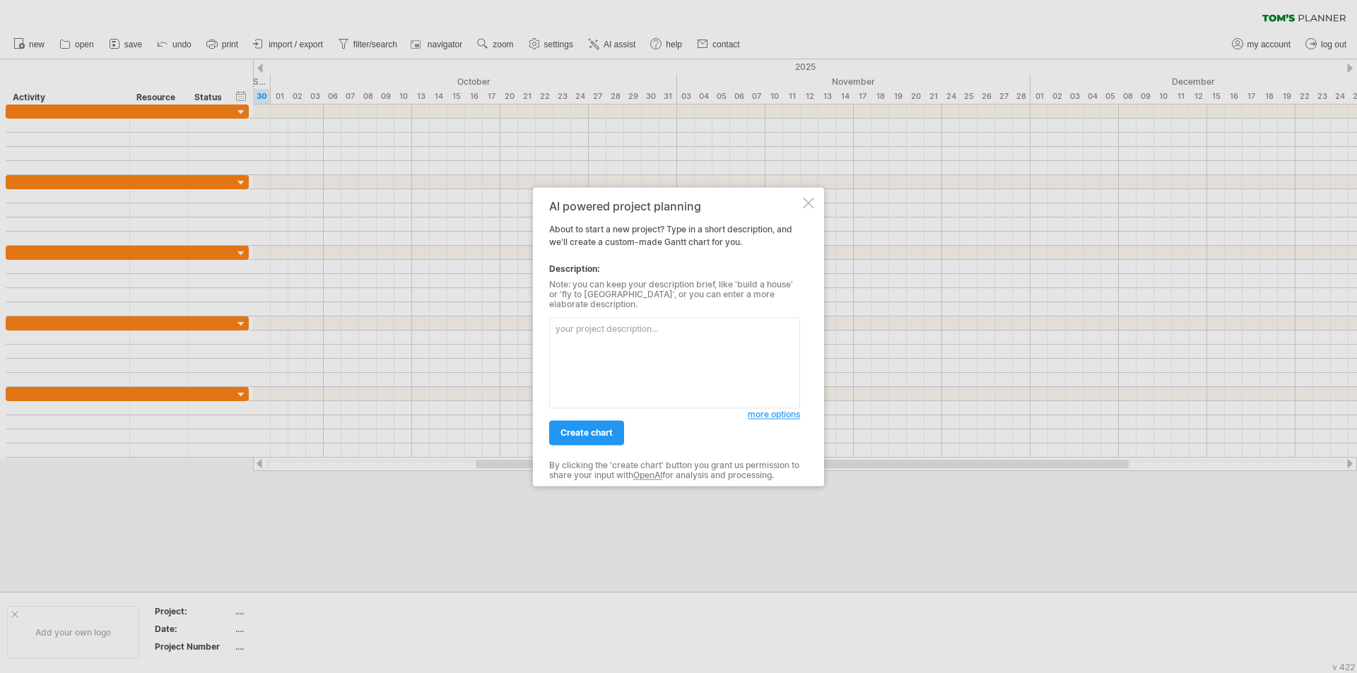
click at [646, 340] on textarea at bounding box center [674, 362] width 251 height 91
type textarea "春酒規劃: 包含場地選擇、活動規劃、規劃抽獎、頒獎、表演等等。"
click at [774, 409] on span "more options" at bounding box center [774, 414] width 52 height 11
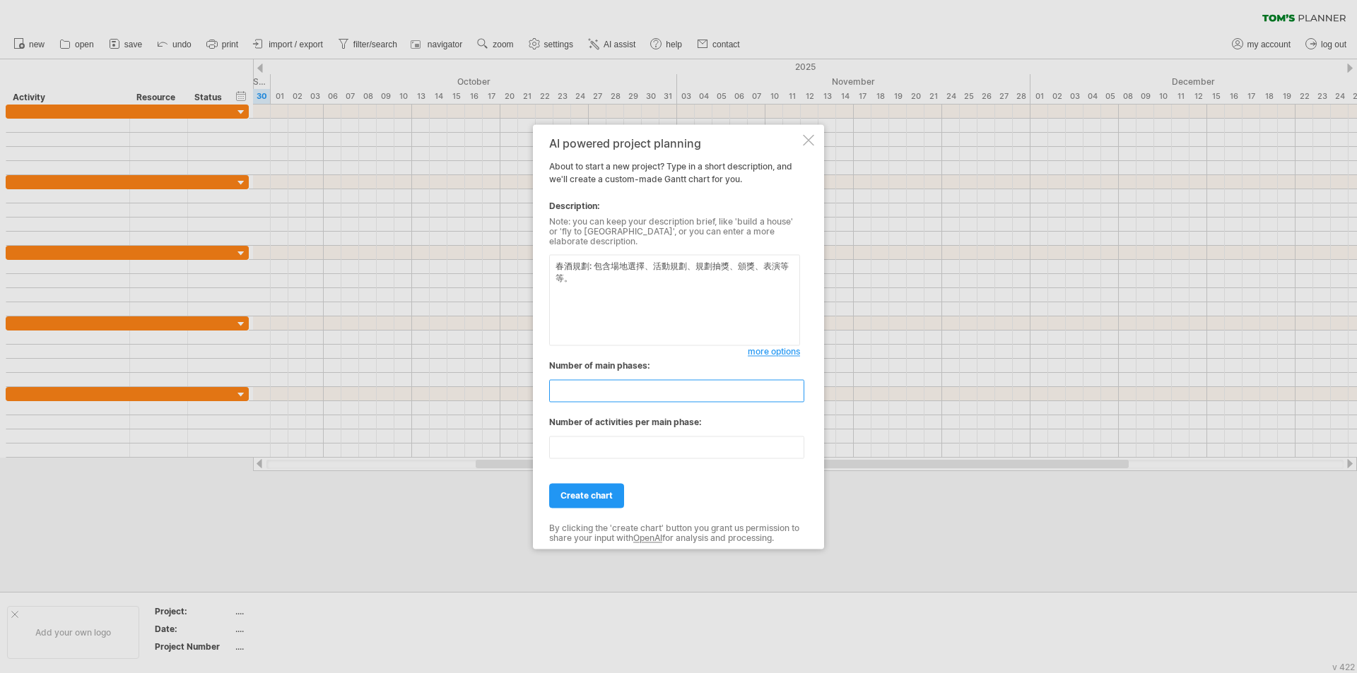
click at [593, 384] on input "**" at bounding box center [676, 390] width 255 height 23
drag, startPoint x: 593, startPoint y: 384, endPoint x: 534, endPoint y: 381, distance: 59.4
click at [534, 381] on div "AI powered project planning About to start a new project? Type in a short descr…" at bounding box center [678, 336] width 291 height 425
type input "*"
drag, startPoint x: 606, startPoint y: 449, endPoint x: 554, endPoint y: 447, distance: 52.3
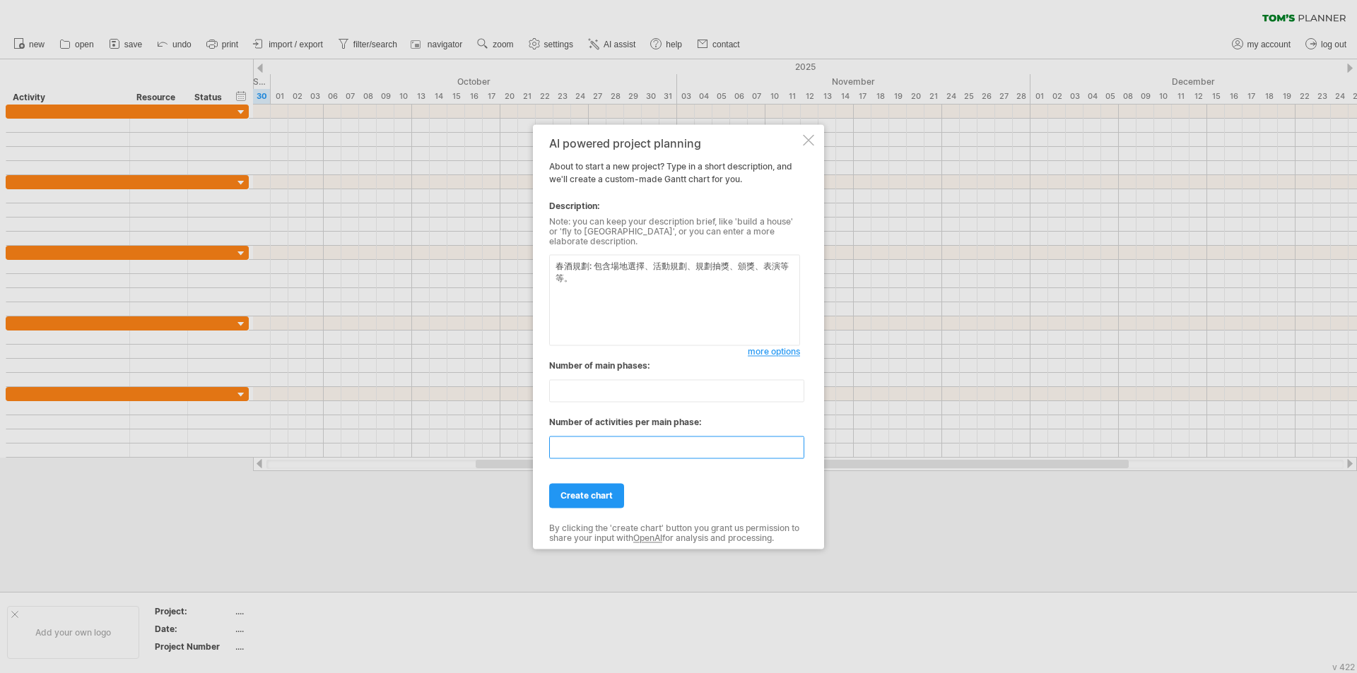
click at [554, 447] on input "**" at bounding box center [676, 447] width 255 height 23
type input "*"
click at [604, 485] on link "create chart" at bounding box center [586, 495] width 75 height 25
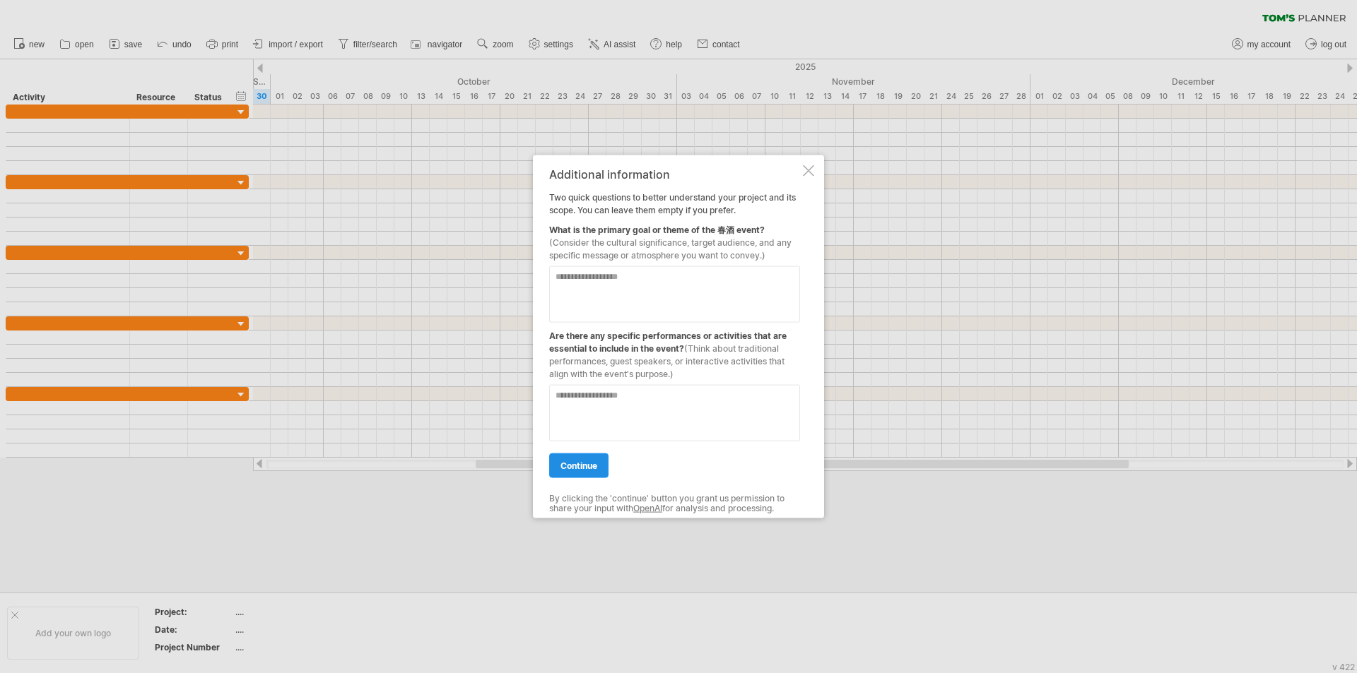
click at [591, 456] on link "continue" at bounding box center [578, 465] width 59 height 25
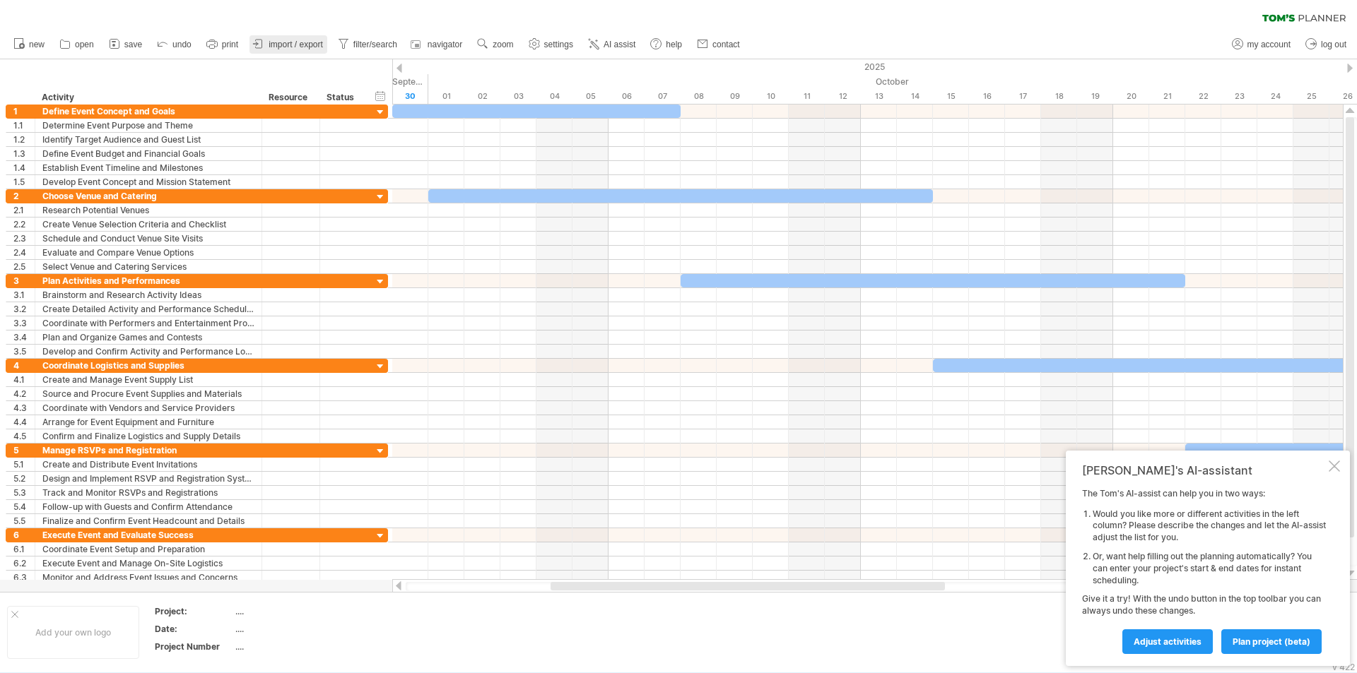
click at [297, 46] on span "import / export" at bounding box center [296, 45] width 54 height 10
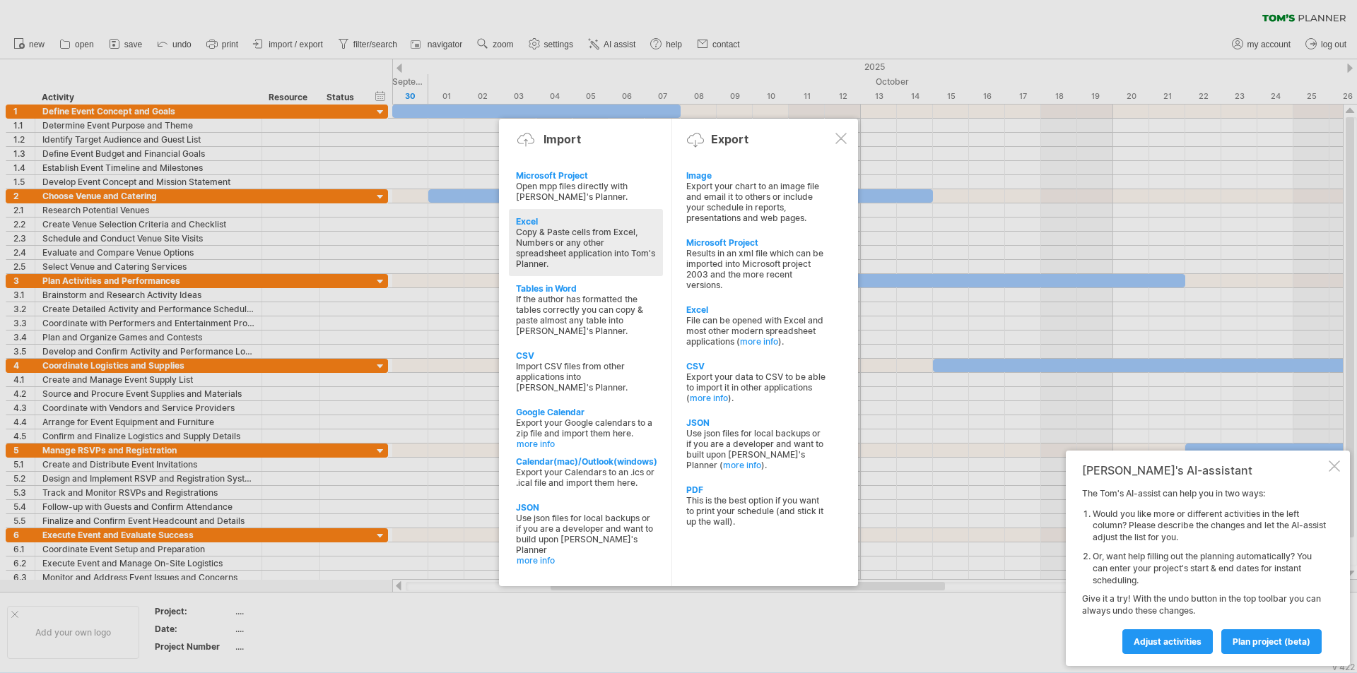
click at [583, 235] on div "Copy & Paste cells from Excel, Numbers or any other spreadsheet application int…" at bounding box center [586, 248] width 140 height 42
type textarea "**********"
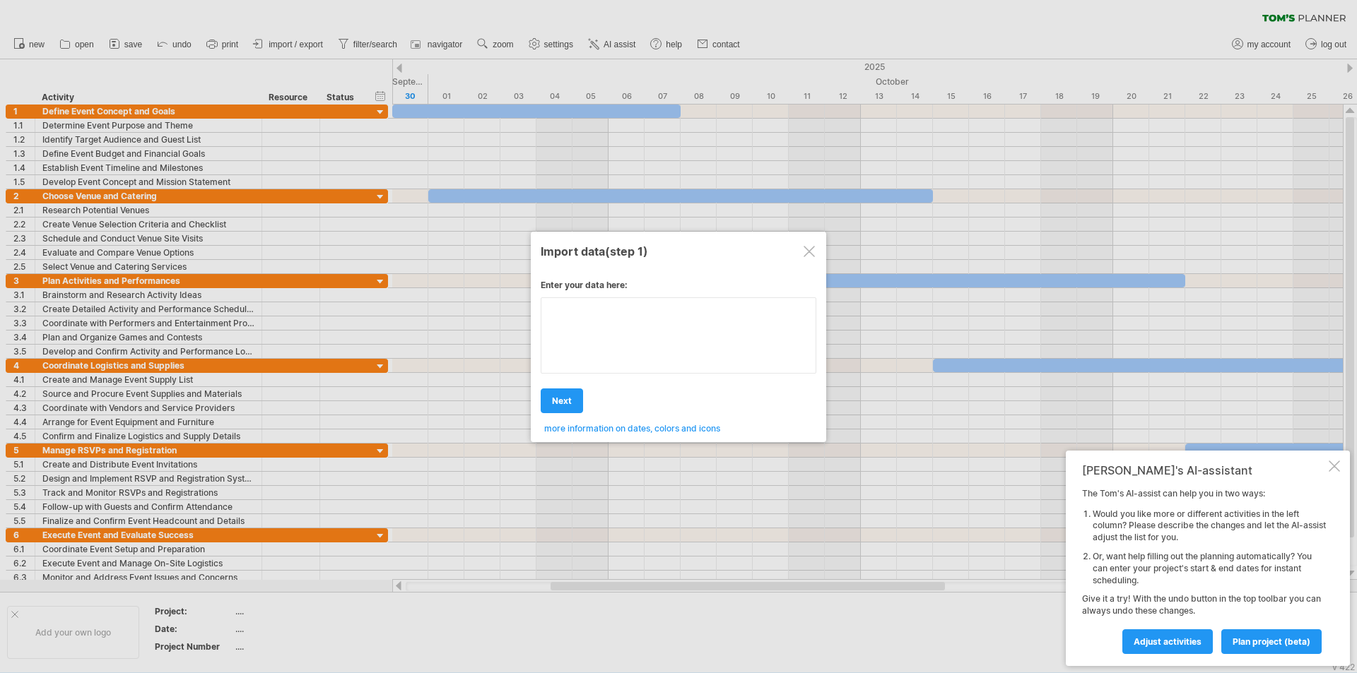
click at [687, 329] on textarea at bounding box center [679, 336] width 276 height 76
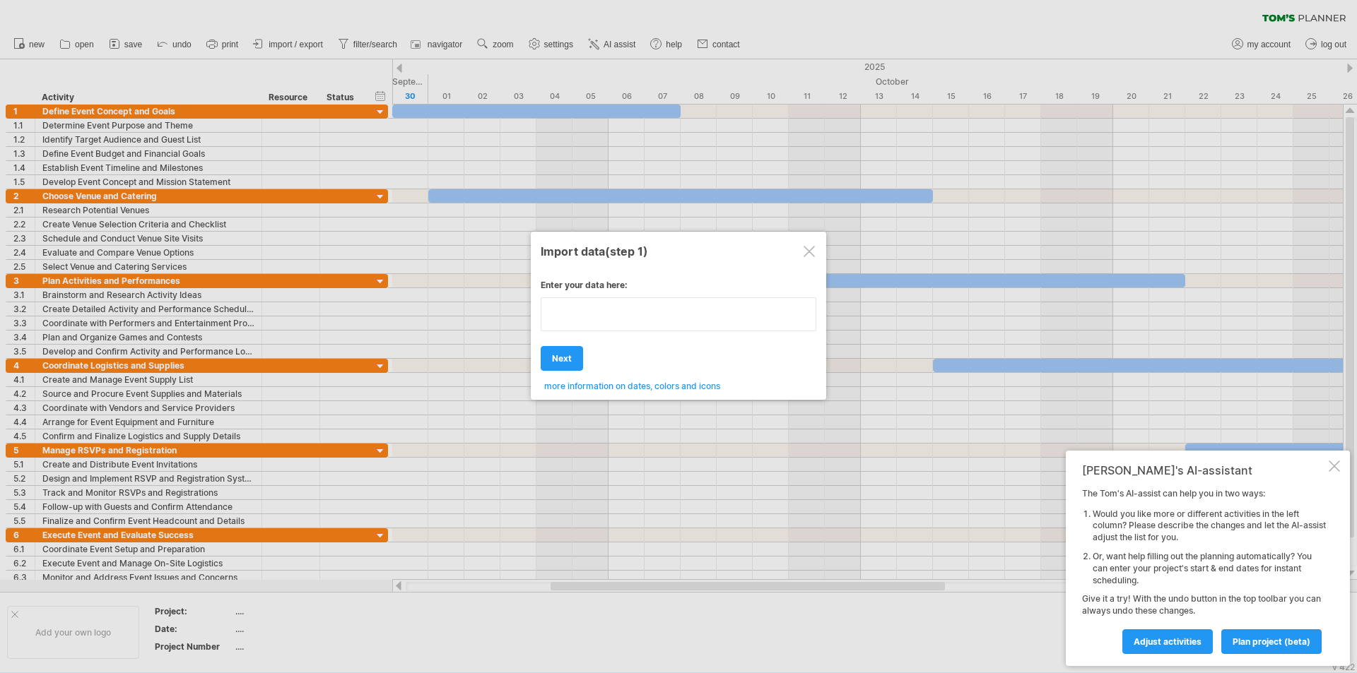
type textarea "**********"
click at [808, 246] on div at bounding box center [808, 251] width 11 height 11
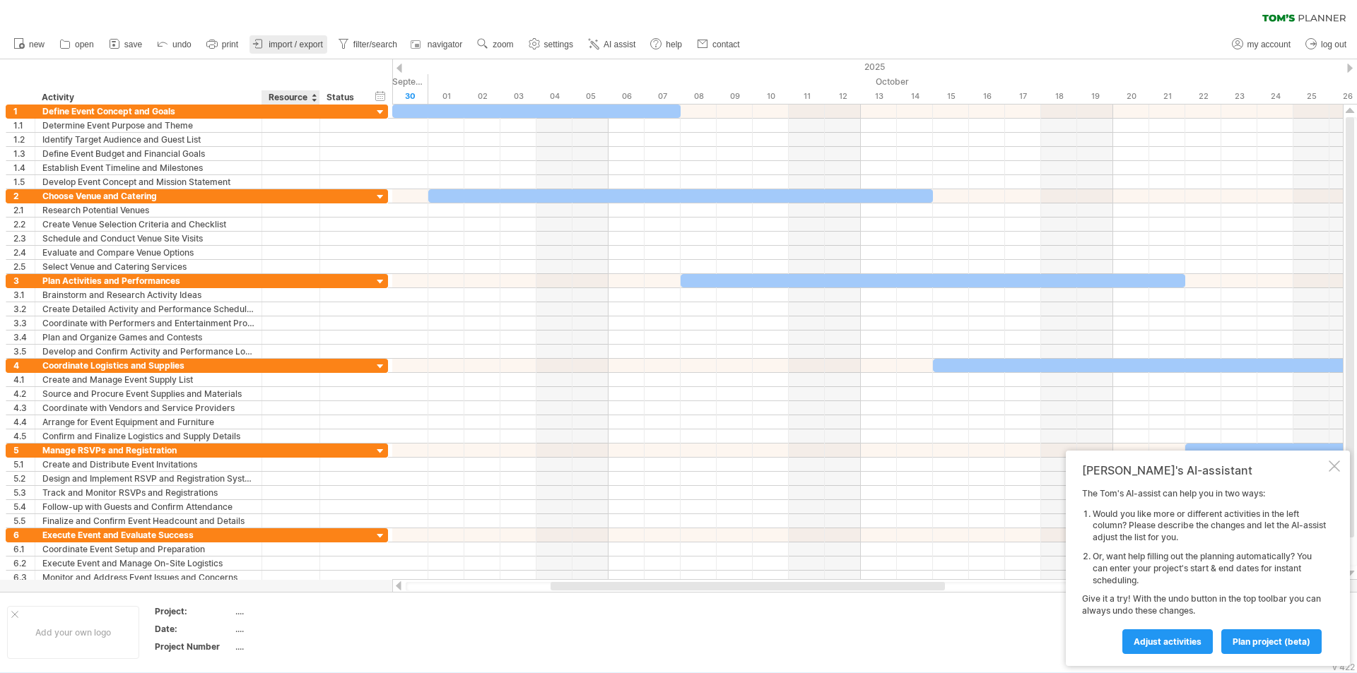
click at [314, 44] on span "import / export" at bounding box center [296, 45] width 54 height 10
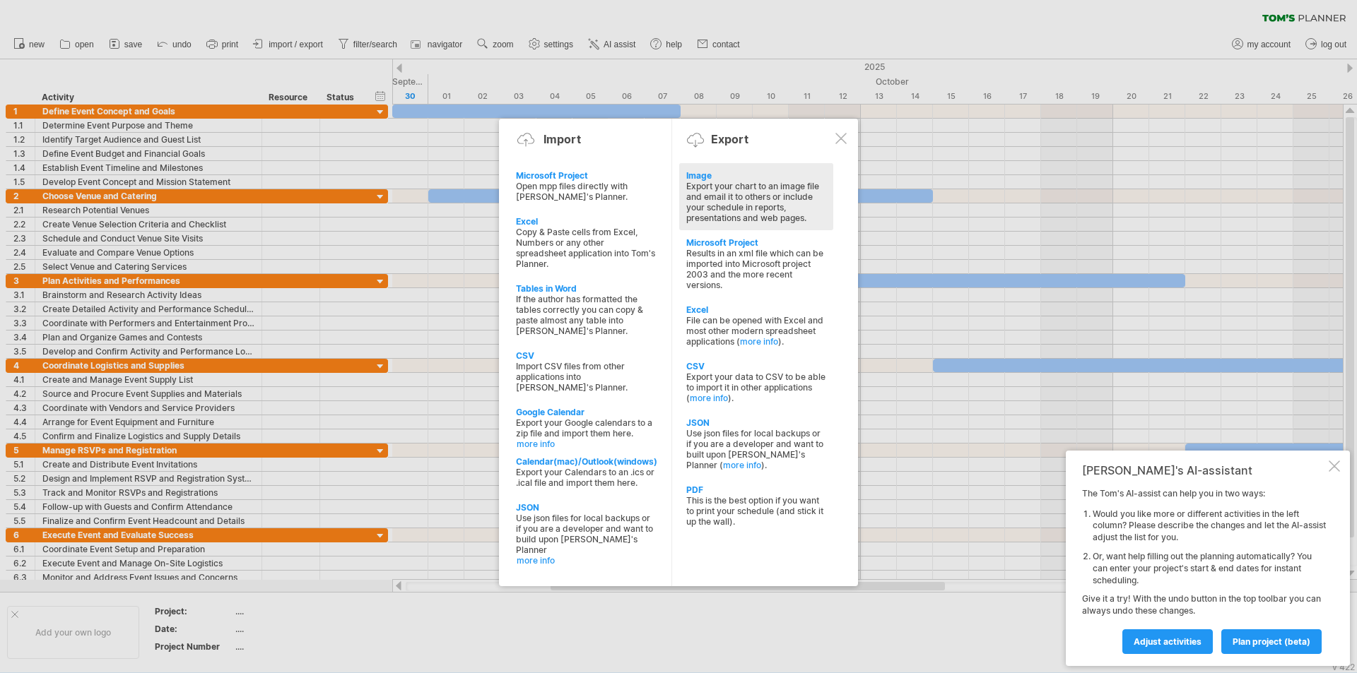
click at [743, 198] on div "Export your chart to an image file and email it to others or include your sched…" at bounding box center [756, 202] width 140 height 42
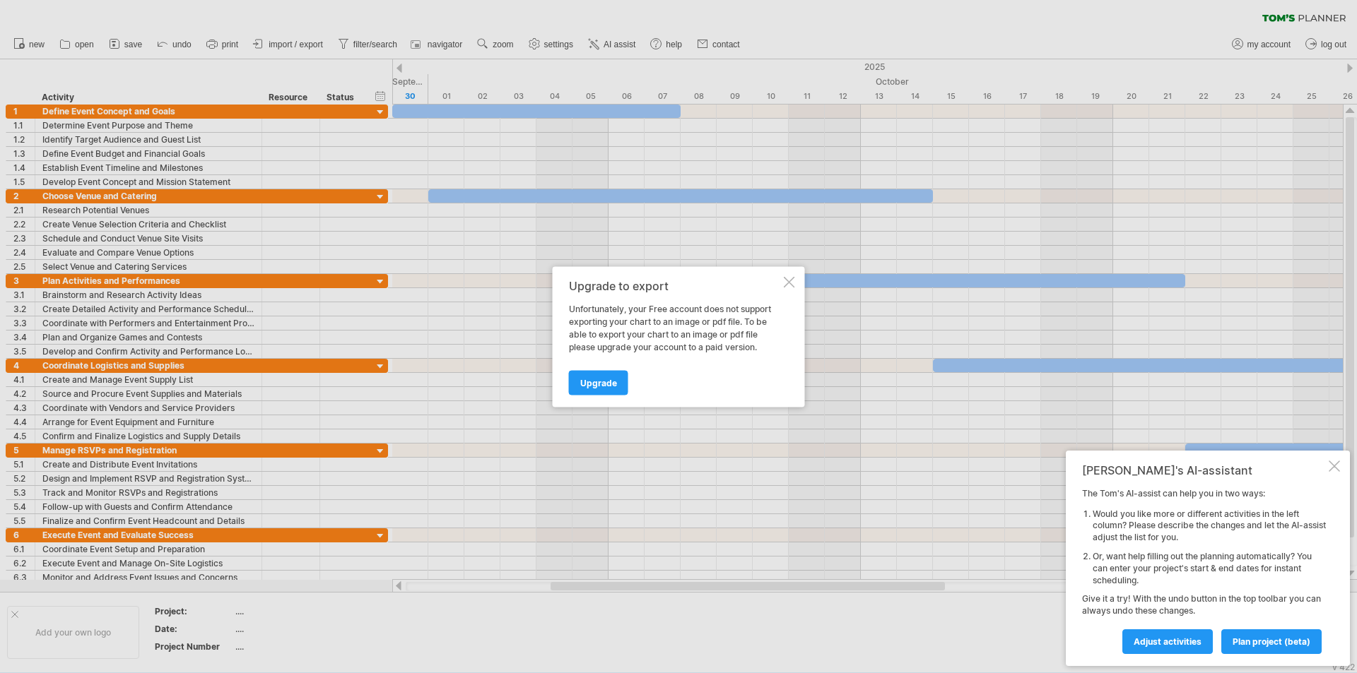
click at [779, 283] on div "Upgrade to export" at bounding box center [675, 285] width 212 height 13
click at [784, 281] on div at bounding box center [789, 281] width 11 height 11
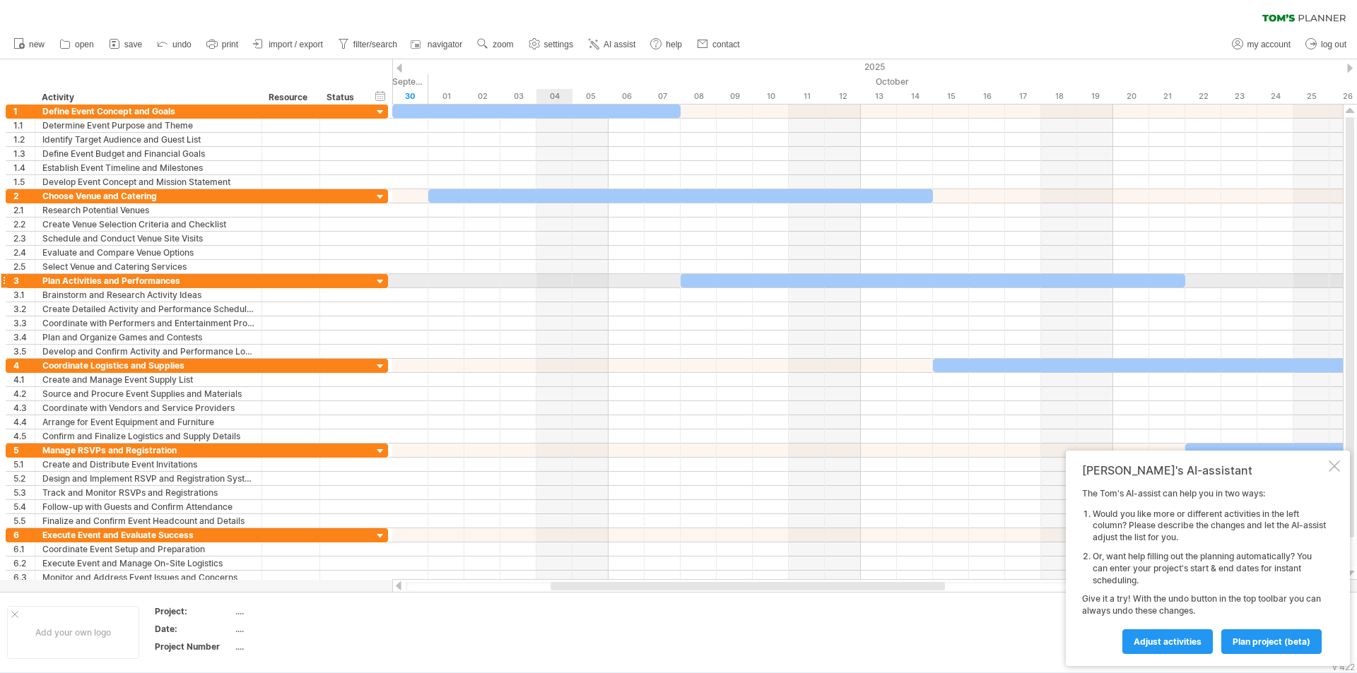
click at [555, 288] on div at bounding box center [867, 281] width 950 height 14
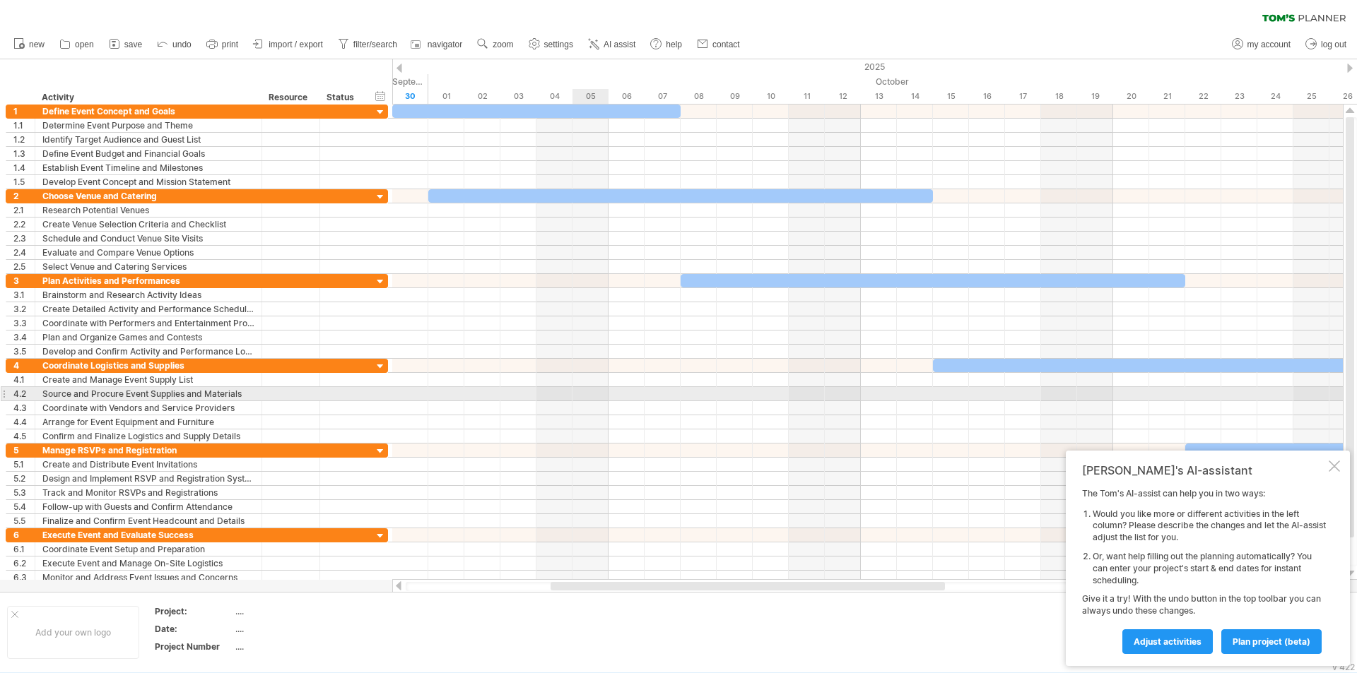
click at [576, 387] on div at bounding box center [867, 401] width 950 height 85
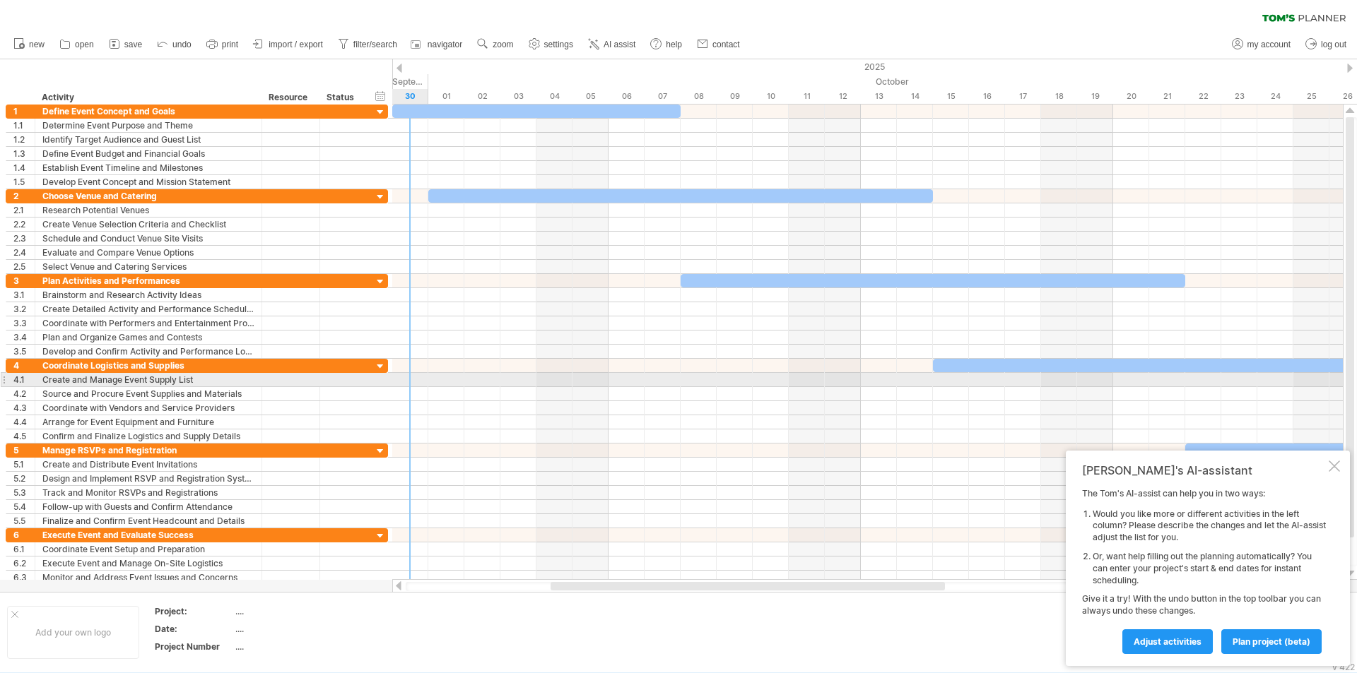
click at [418, 382] on div at bounding box center [867, 380] width 950 height 14
click at [447, 380] on div at bounding box center [867, 380] width 950 height 14
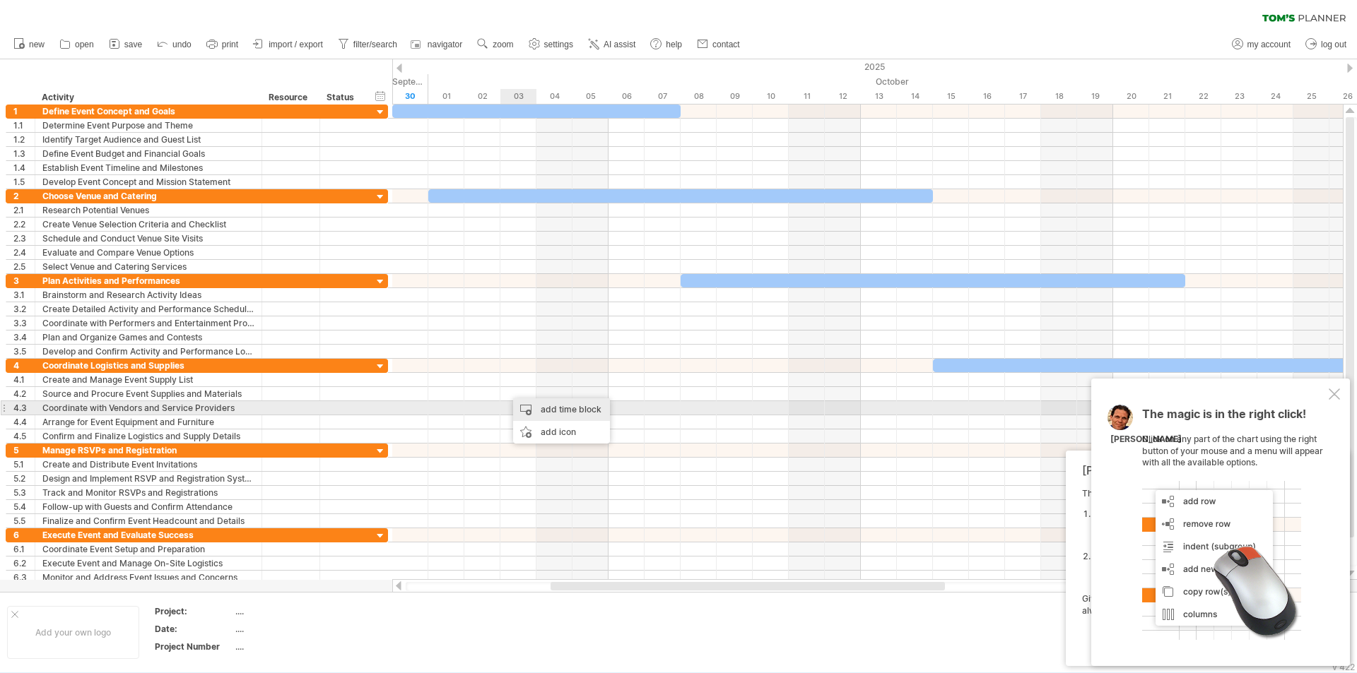
click at [549, 410] on div "add time block" at bounding box center [561, 410] width 97 height 23
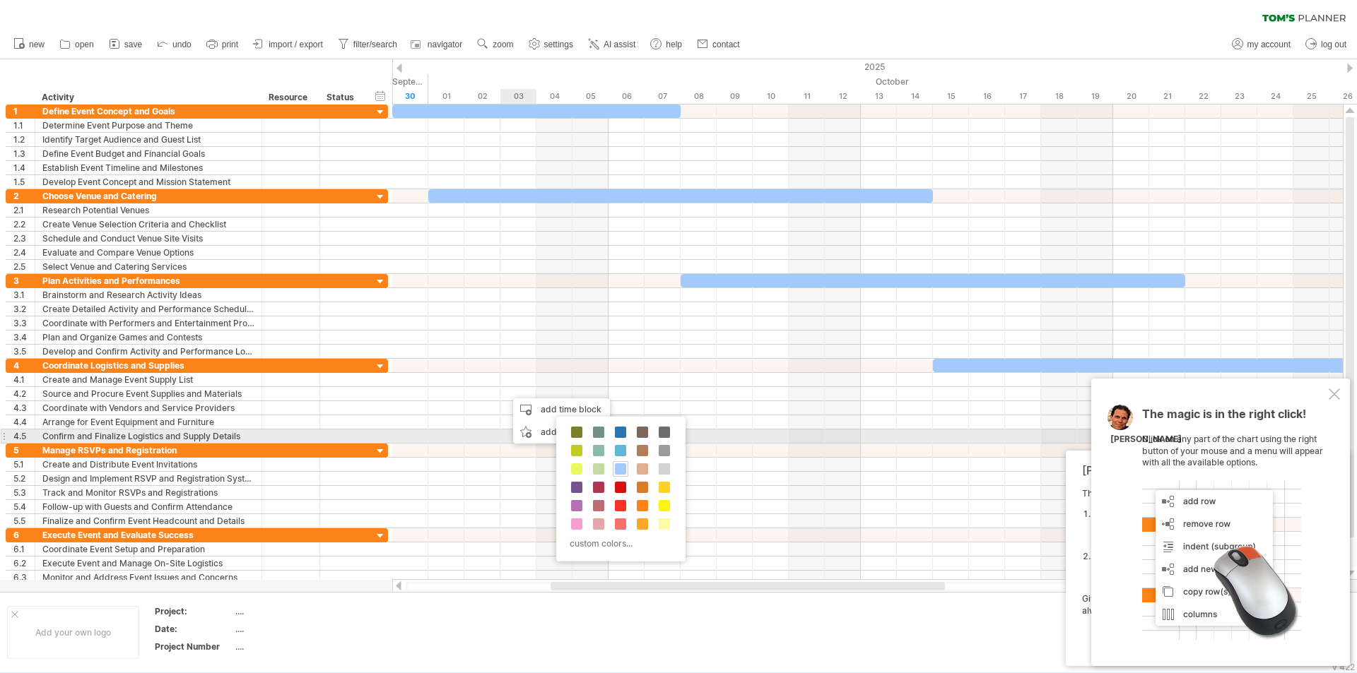
click at [621, 430] on span at bounding box center [620, 432] width 11 height 11
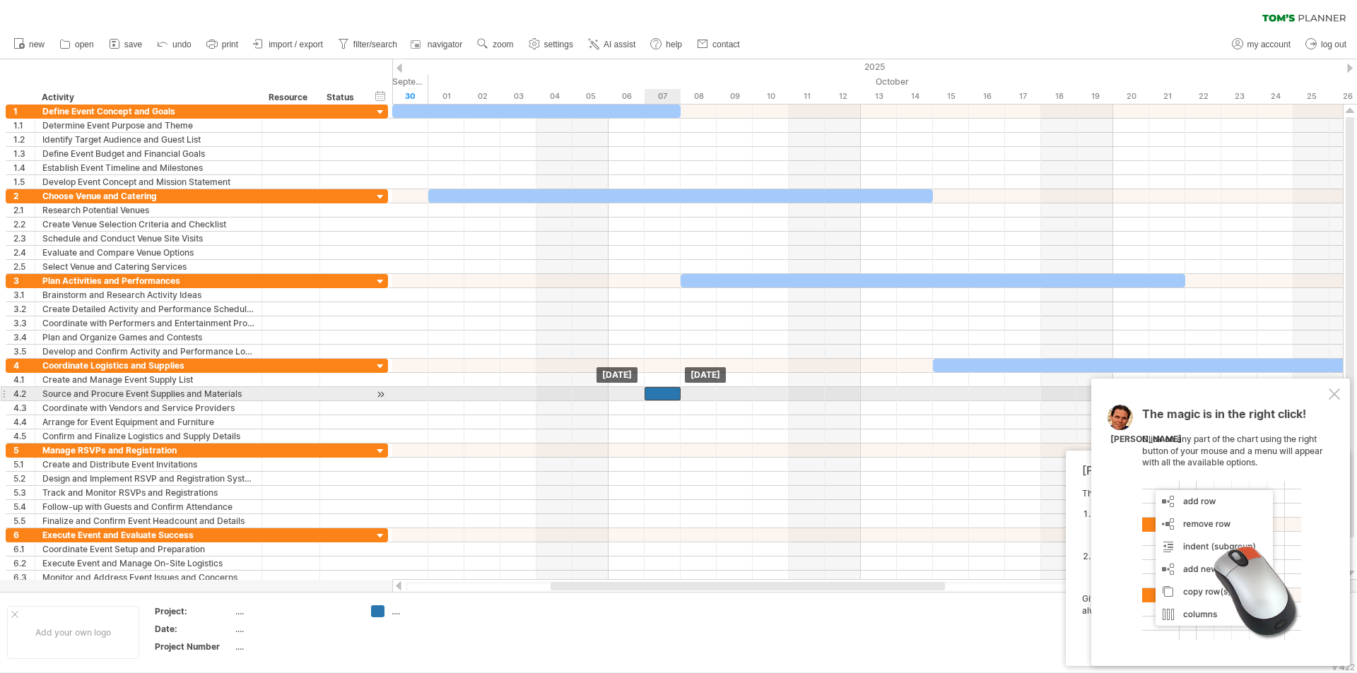
drag, startPoint x: 519, startPoint y: 393, endPoint x: 664, endPoint y: 391, distance: 144.2
click at [664, 391] on div at bounding box center [662, 393] width 36 height 13
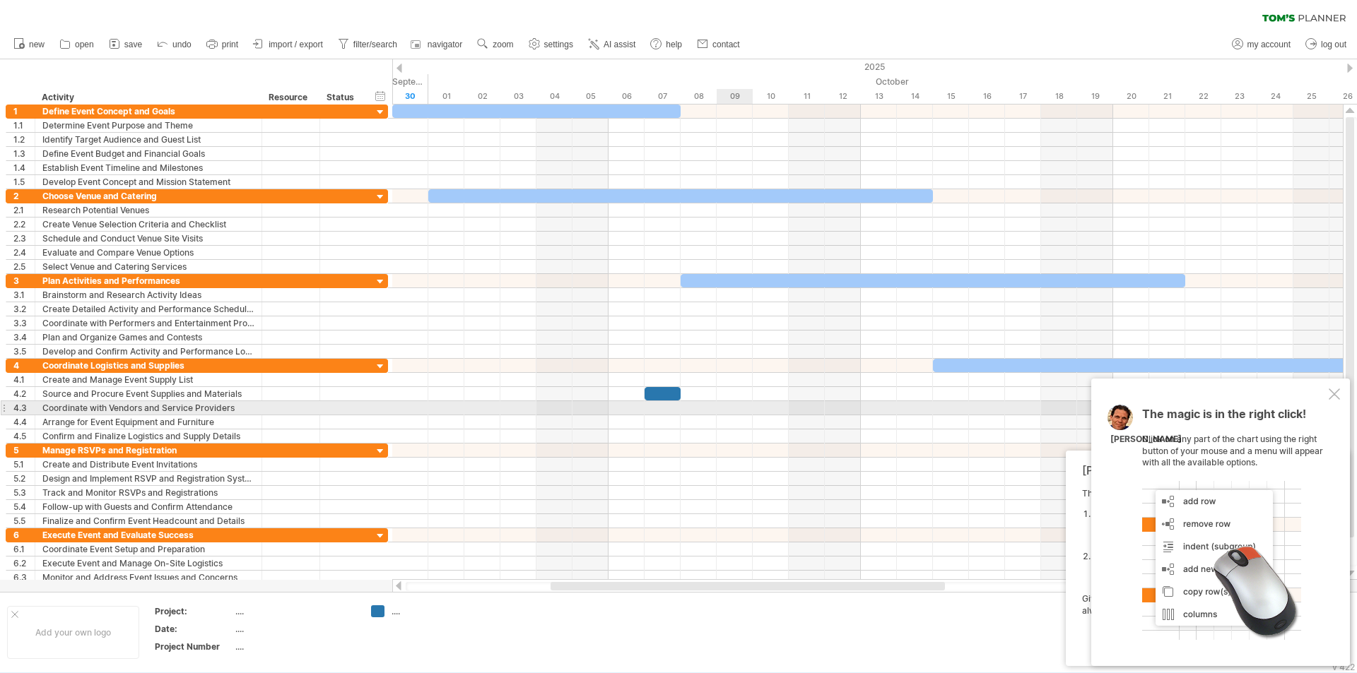
click at [743, 403] on div at bounding box center [867, 408] width 950 height 14
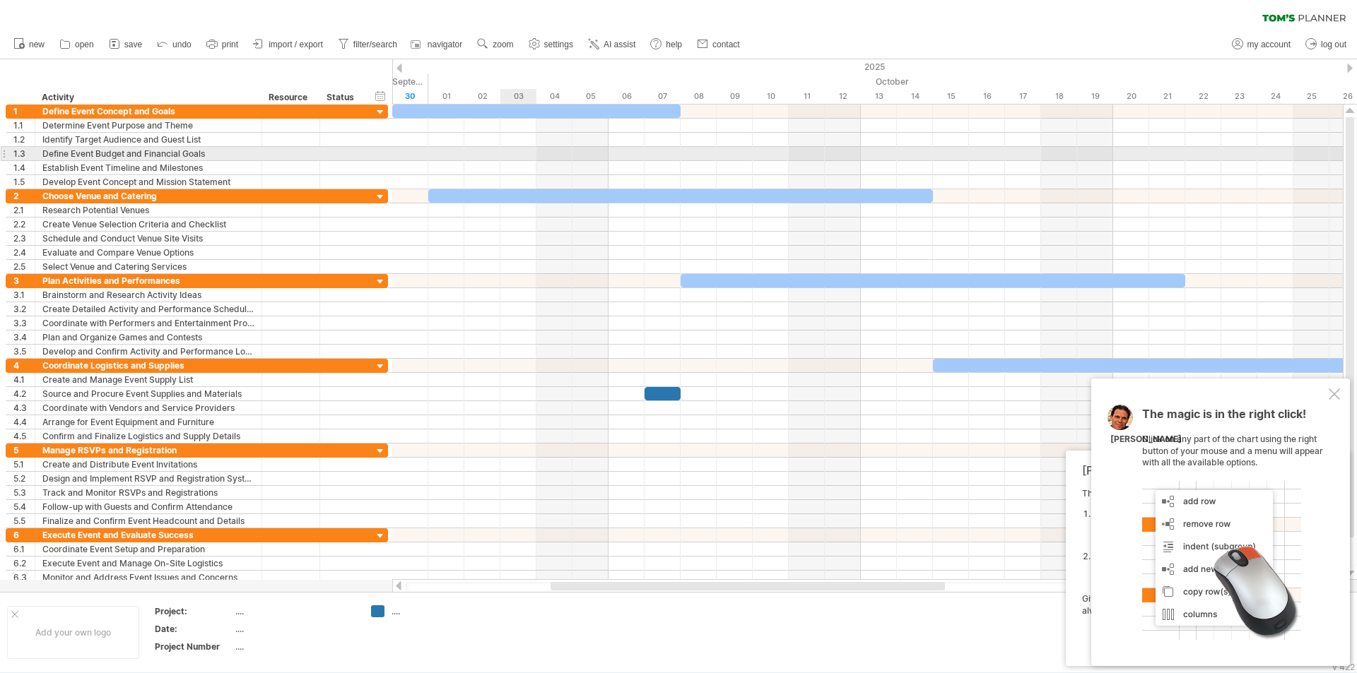
click at [519, 154] on div at bounding box center [867, 154] width 950 height 14
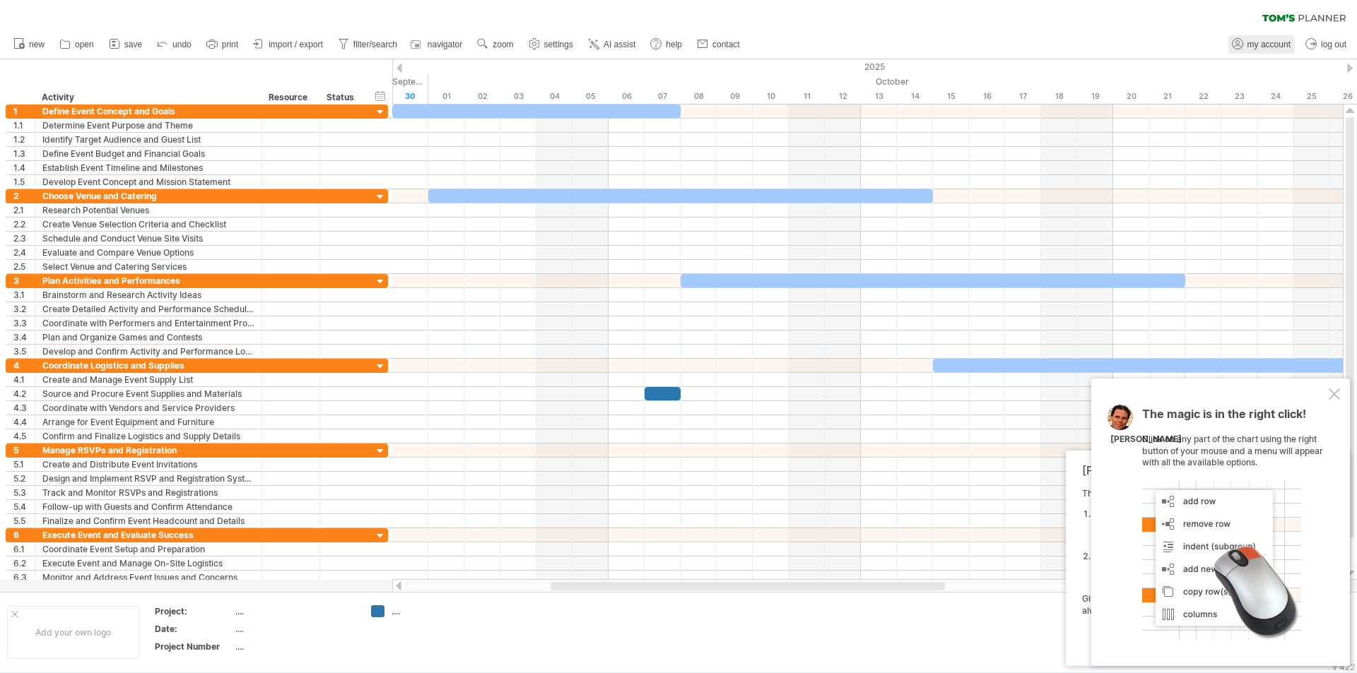
click at [1259, 42] on span "my account" at bounding box center [1268, 45] width 43 height 10
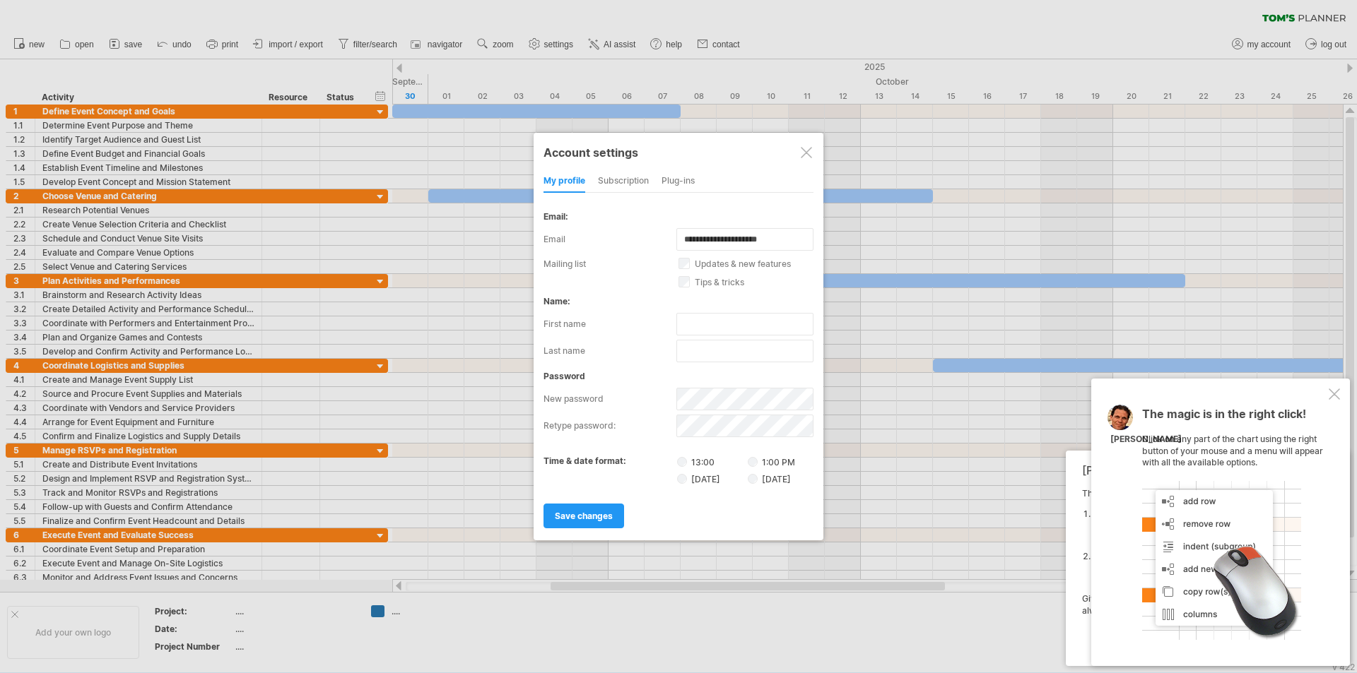
click at [620, 184] on div "subscription" at bounding box center [623, 181] width 51 height 23
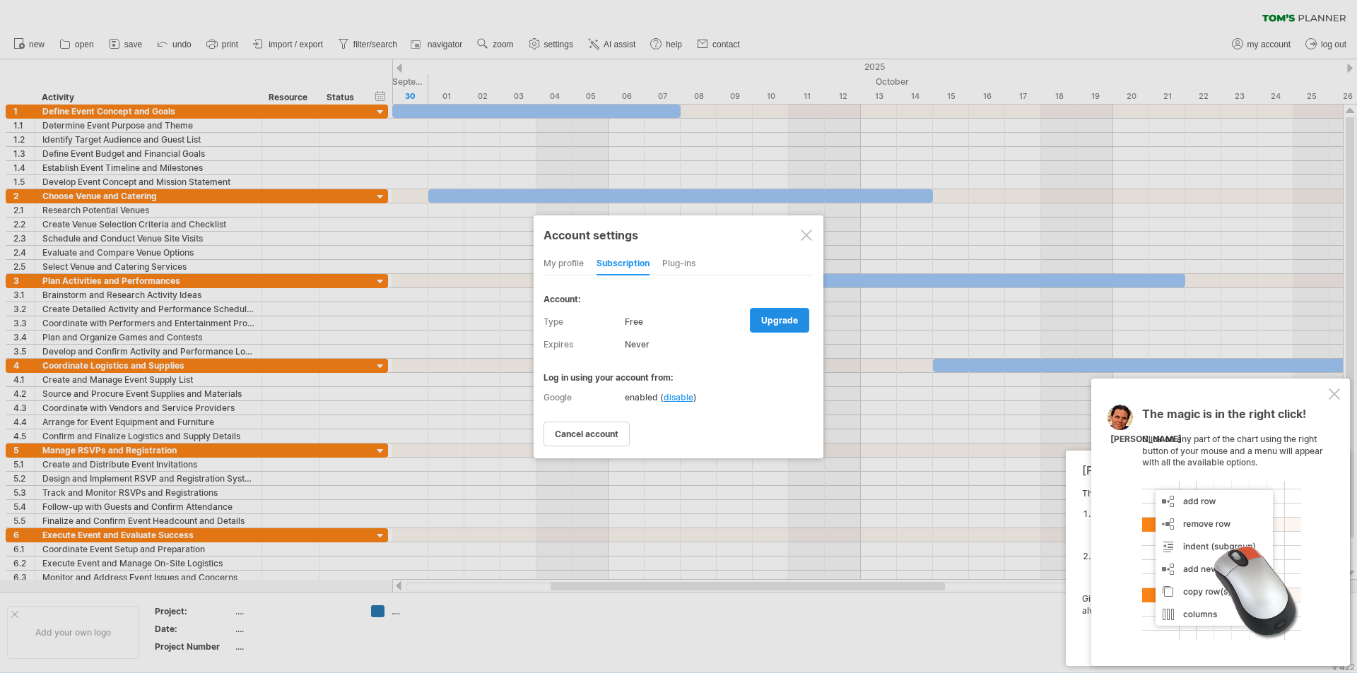
click at [794, 319] on span "upgrade" at bounding box center [779, 320] width 37 height 11
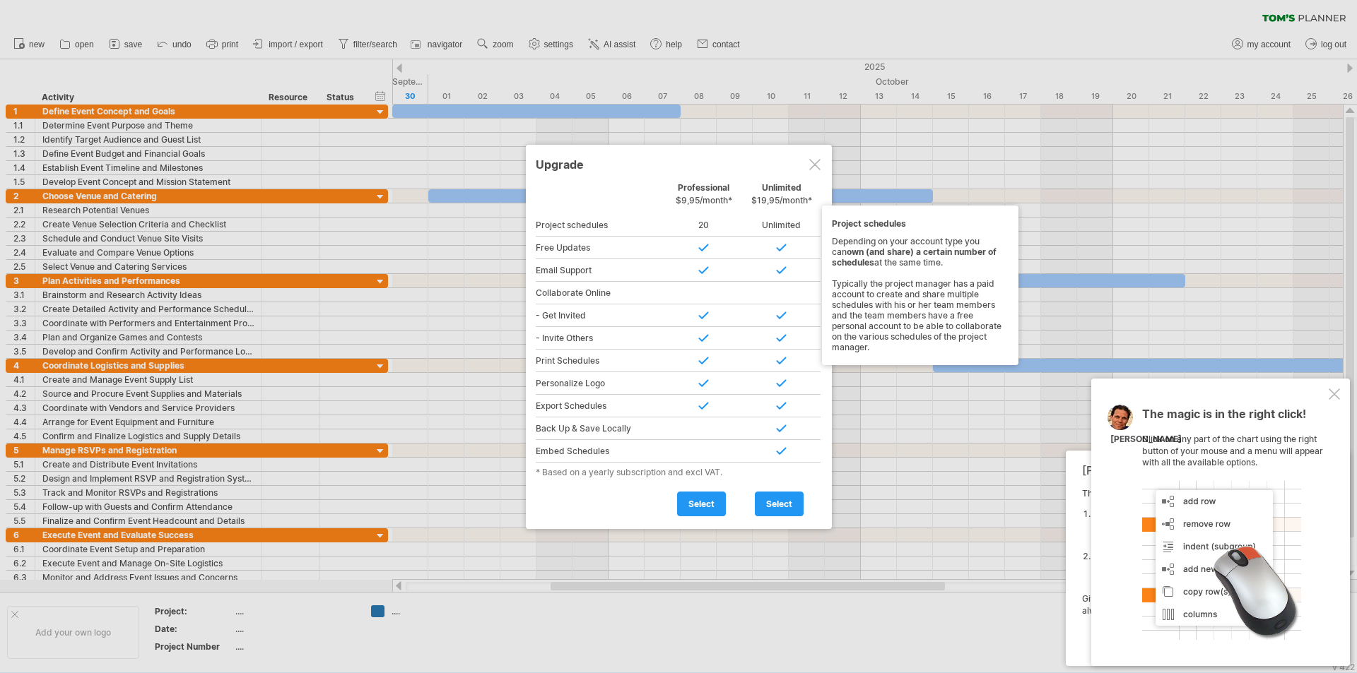
click at [813, 167] on div at bounding box center [814, 164] width 11 height 11
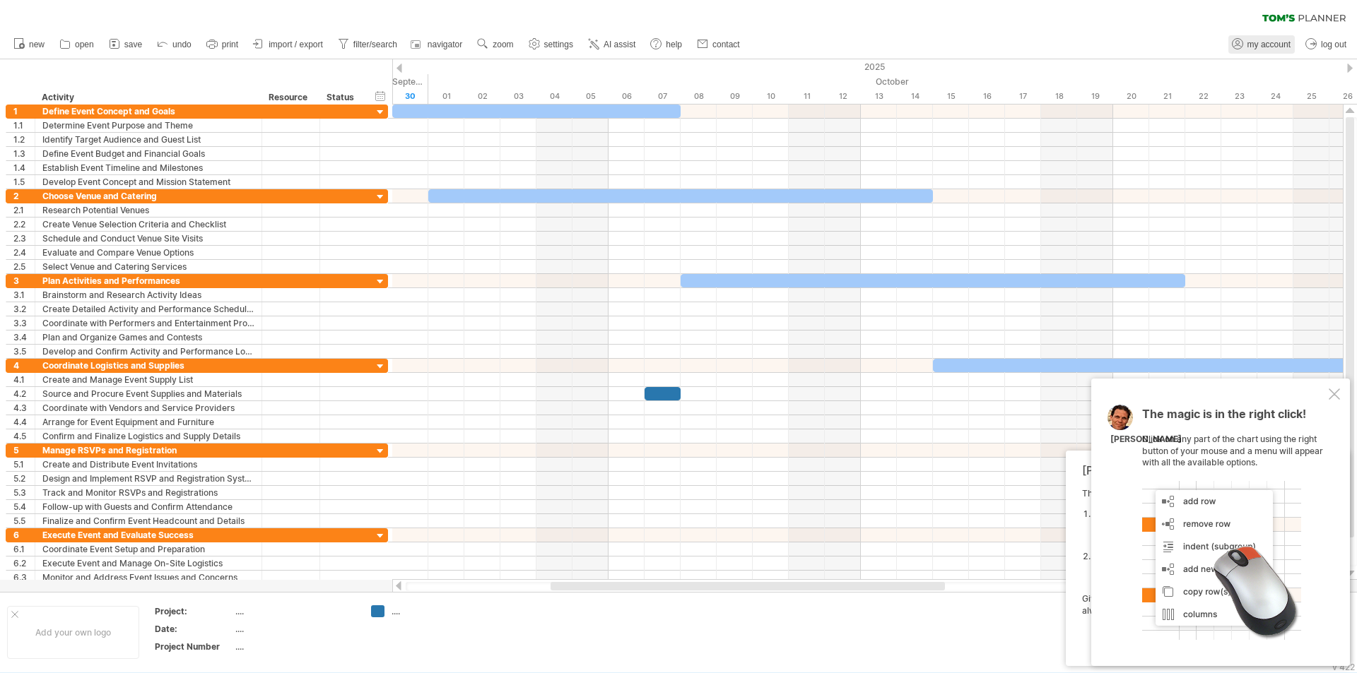
click at [1257, 42] on span "my account" at bounding box center [1268, 45] width 43 height 10
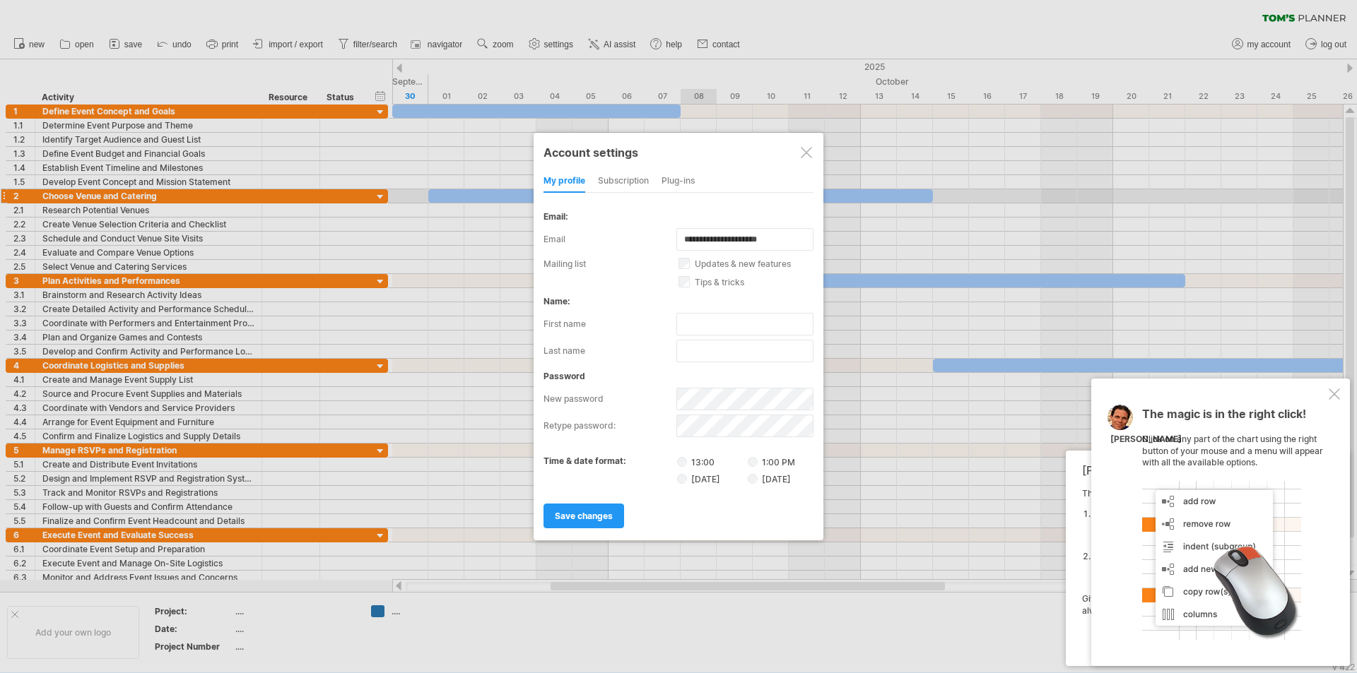
click at [632, 172] on div "subscription" at bounding box center [623, 181] width 51 height 23
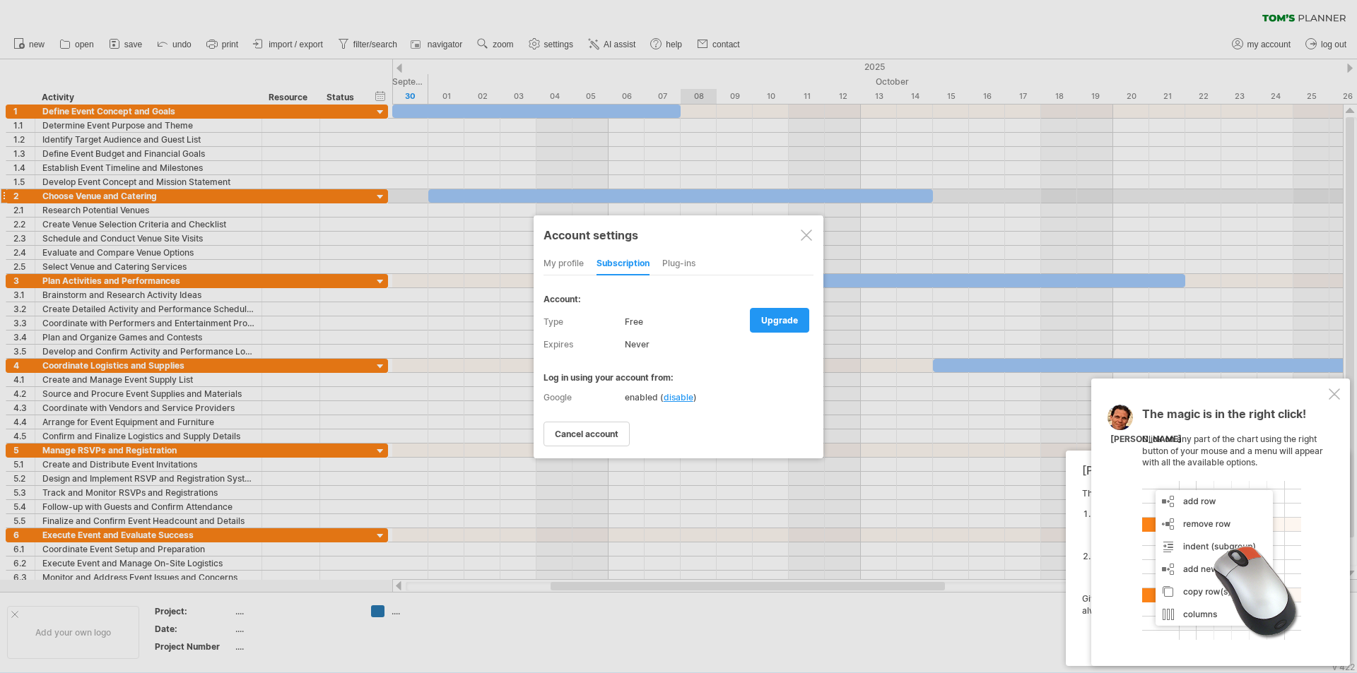
click at [746, 319] on div "Free" at bounding box center [719, 322] width 189 height 23
click at [752, 319] on link "upgrade" at bounding box center [779, 320] width 59 height 25
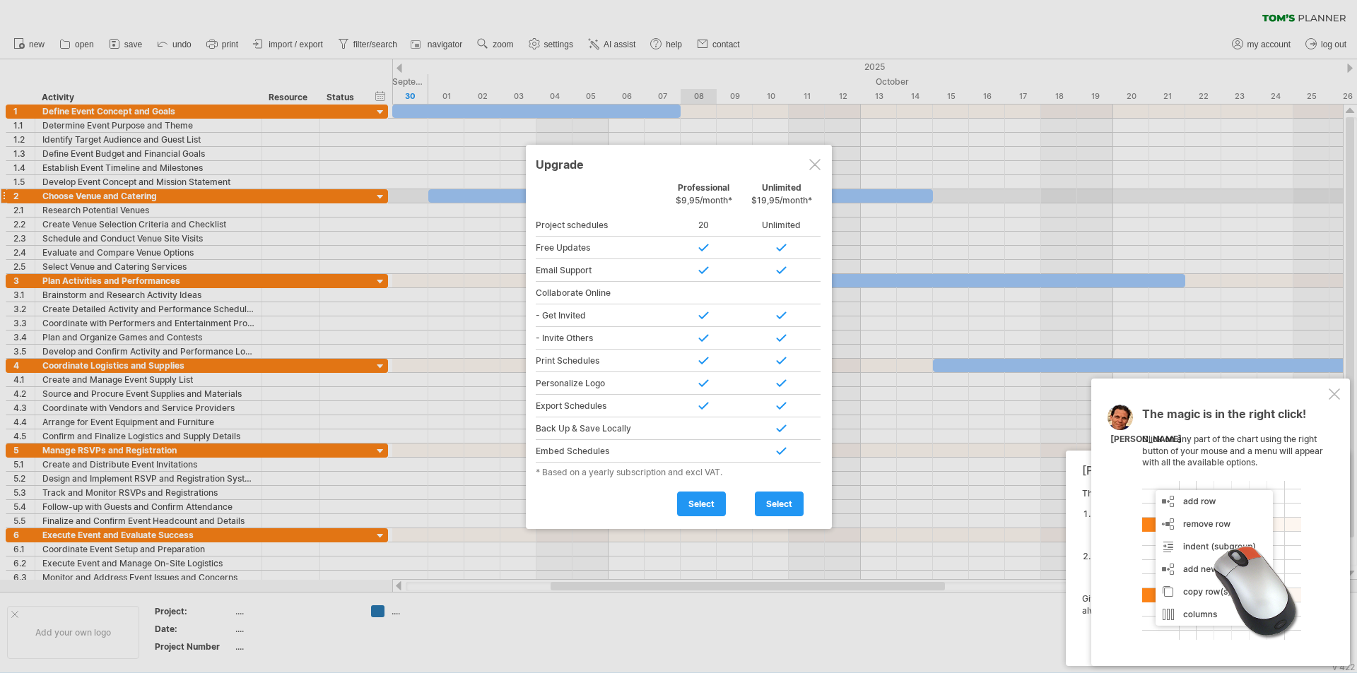
click at [811, 167] on div at bounding box center [814, 164] width 11 height 11
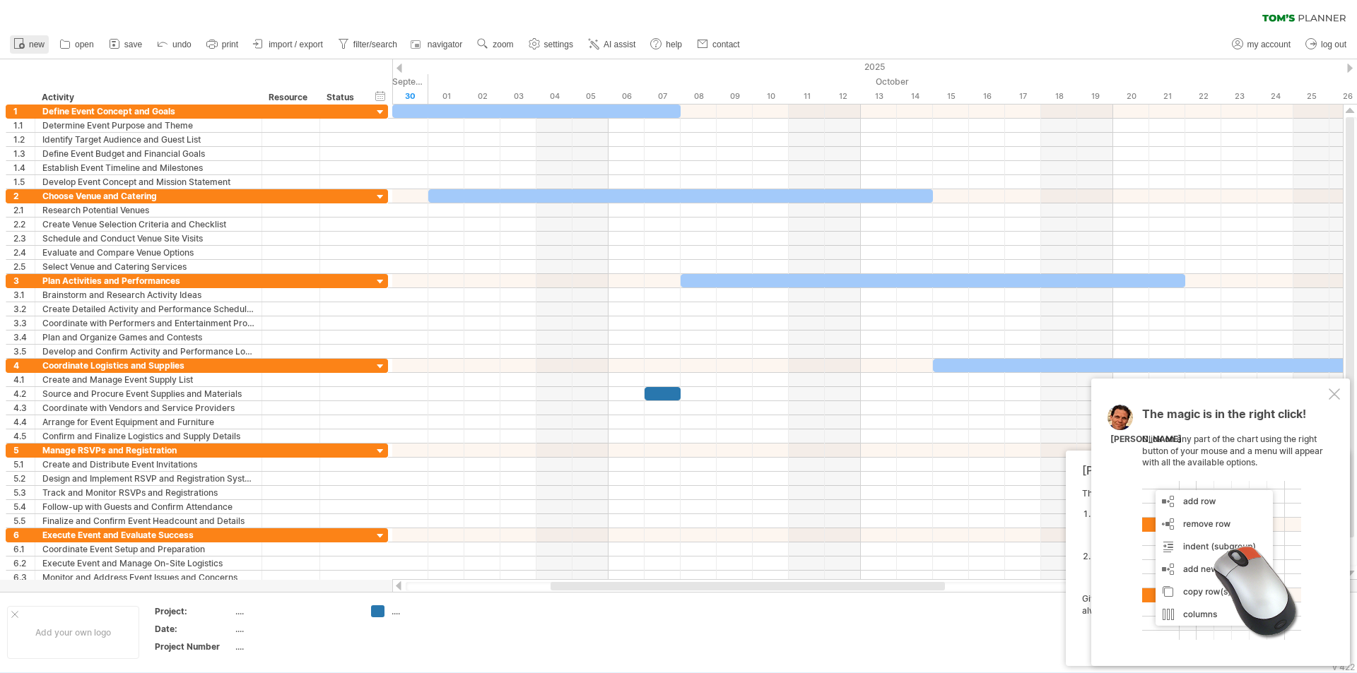
click at [28, 41] on link "new" at bounding box center [29, 44] width 39 height 18
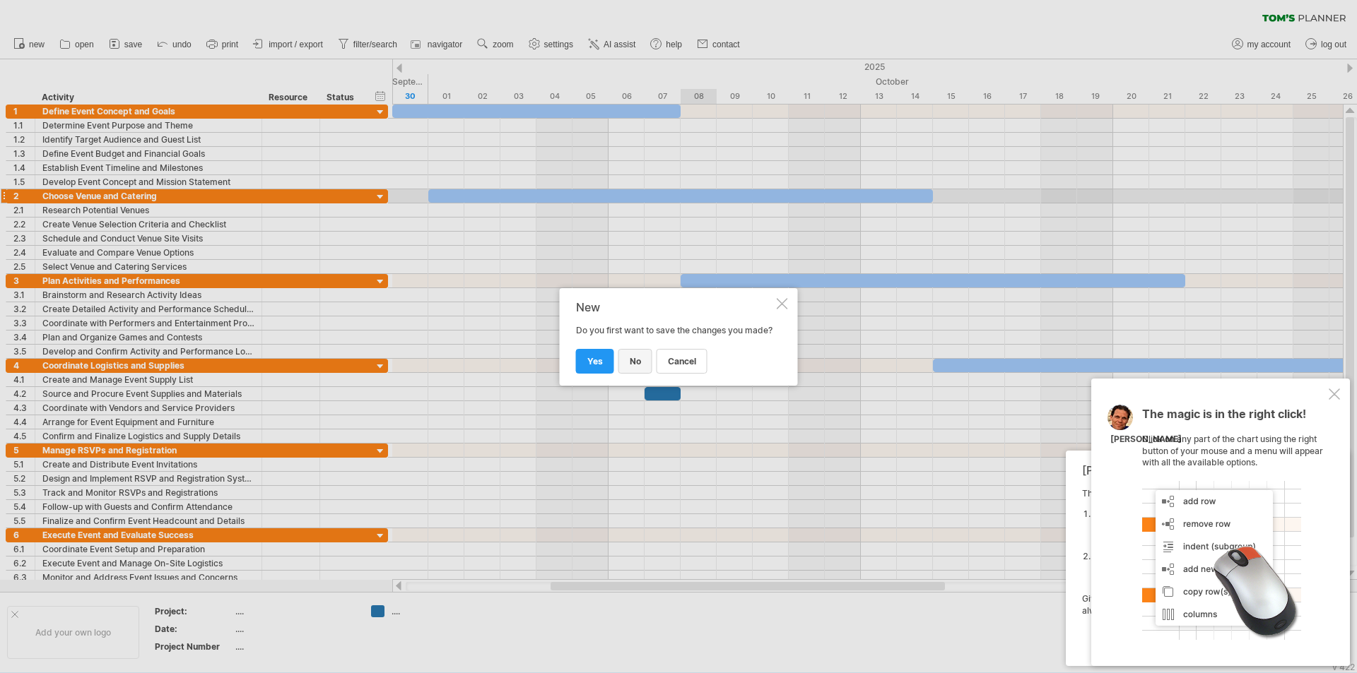
click at [626, 358] on link "no" at bounding box center [635, 361] width 34 height 25
